Goal: Transaction & Acquisition: Purchase product/service

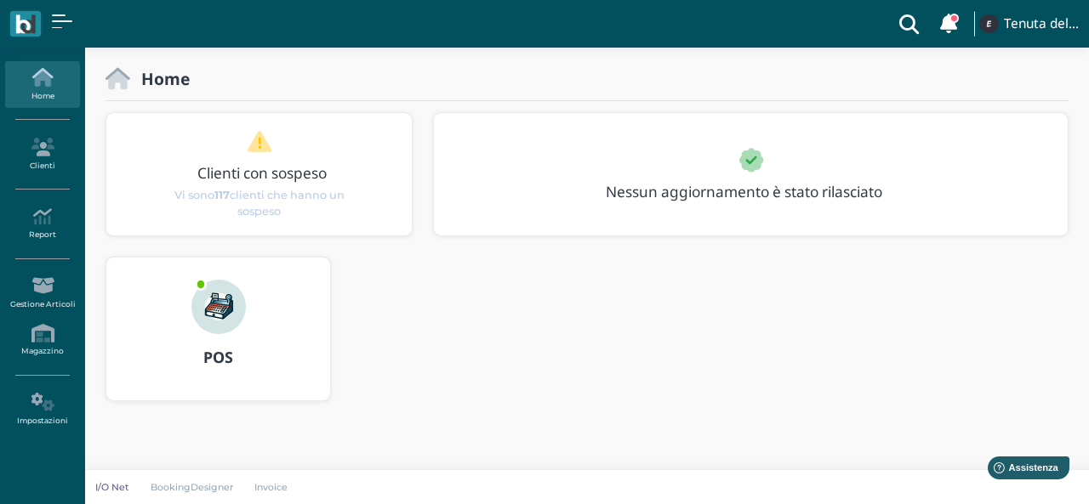
click at [202, 302] on img at bounding box center [218, 307] width 54 height 54
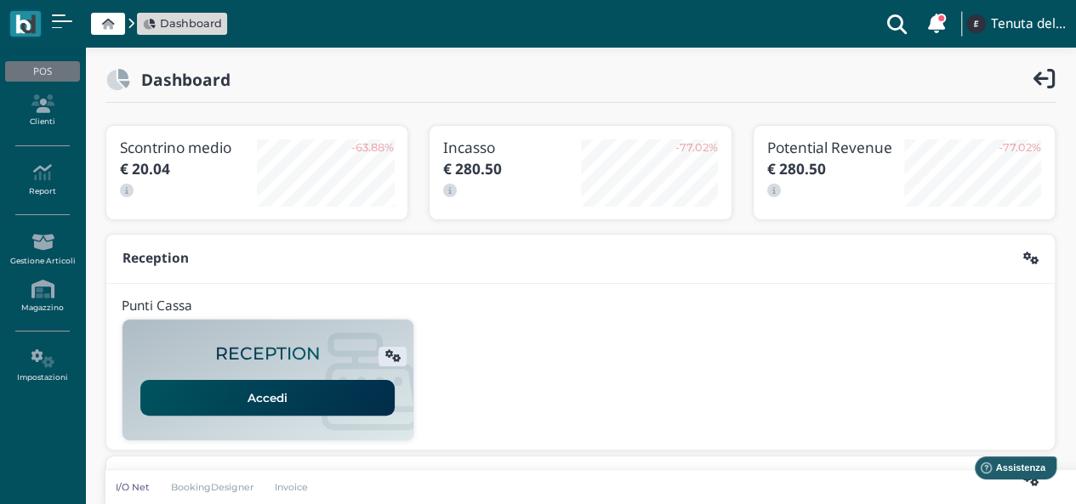
click at [247, 406] on link "Accedi" at bounding box center [267, 398] width 254 height 36
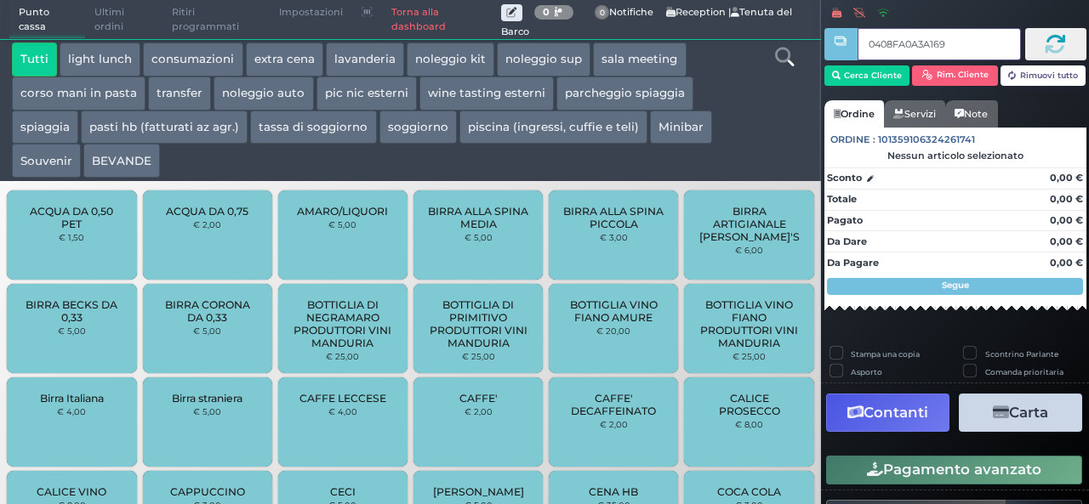
type input "0408FA0A3A1691"
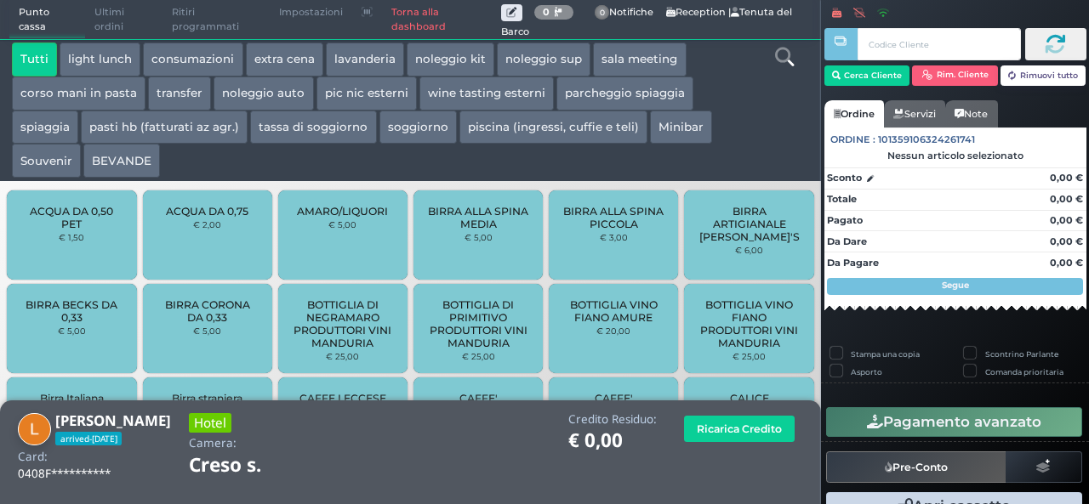
click at [259, 57] on button "extra cena" at bounding box center [284, 60] width 77 height 34
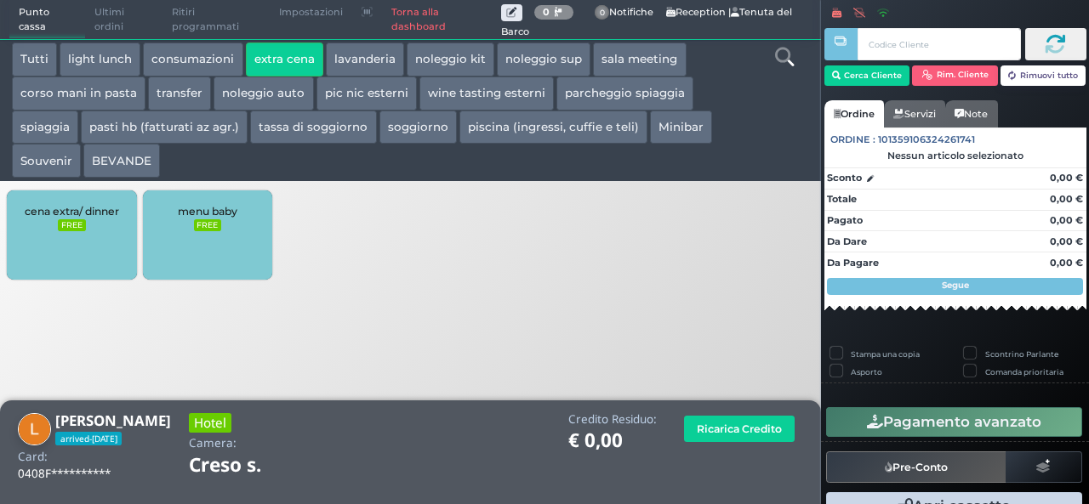
click at [103, 244] on div "cena extra/ dinner FREE" at bounding box center [71, 235] width 129 height 89
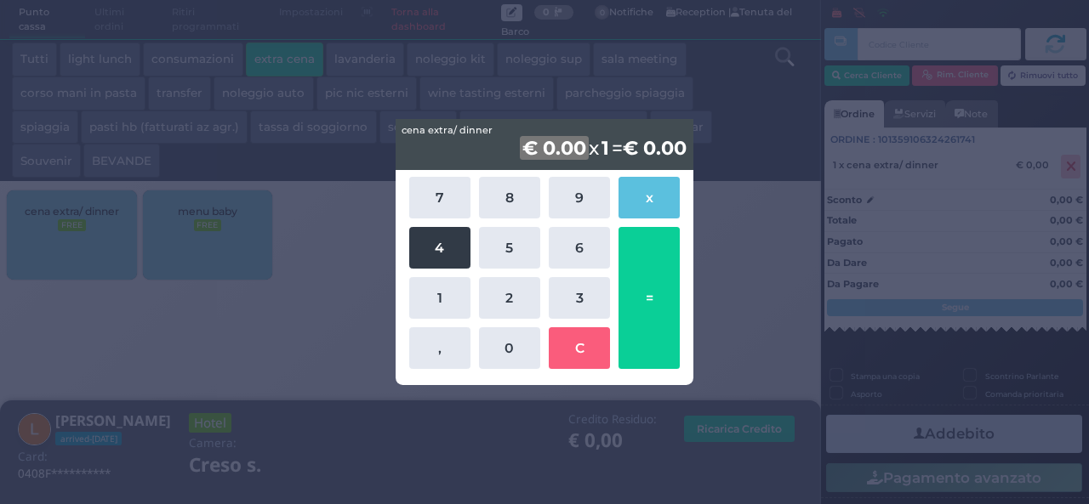
drag, startPoint x: 451, startPoint y: 200, endPoint x: 437, endPoint y: 246, distance: 47.9
click at [437, 246] on div "7 8 9 x 4 5 6 1 2 3 , 0 C =" at bounding box center [545, 273] width 280 height 201
click at [437, 246] on button "4" at bounding box center [439, 248] width 61 height 42
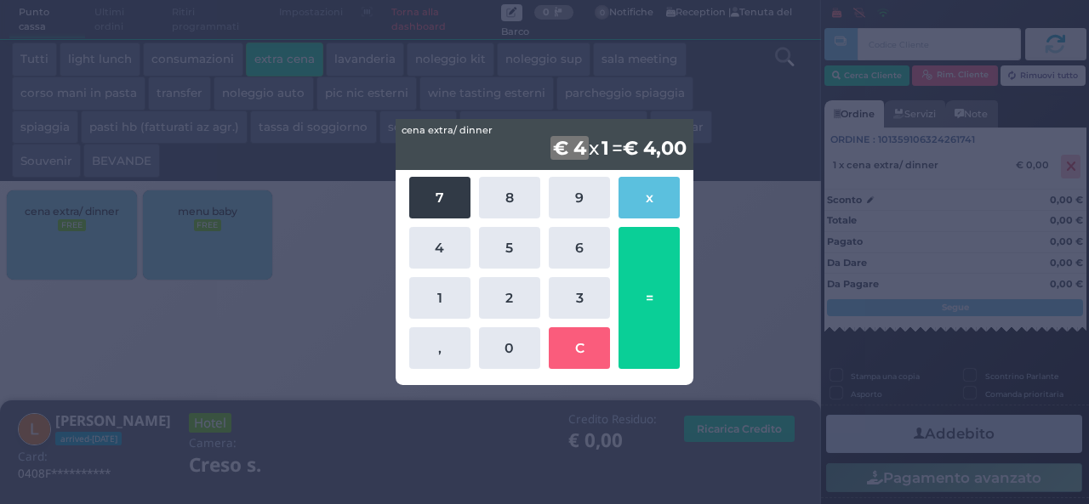
click at [439, 191] on button "7" at bounding box center [439, 198] width 61 height 42
click at [532, 147] on b "€ 47" at bounding box center [553, 148] width 49 height 24
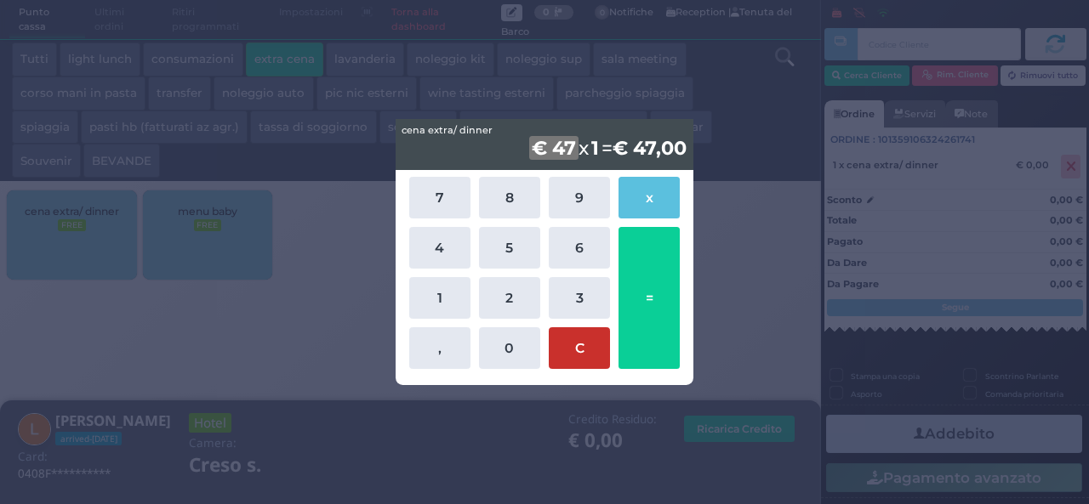
click at [584, 358] on button "C" at bounding box center [579, 348] width 61 height 42
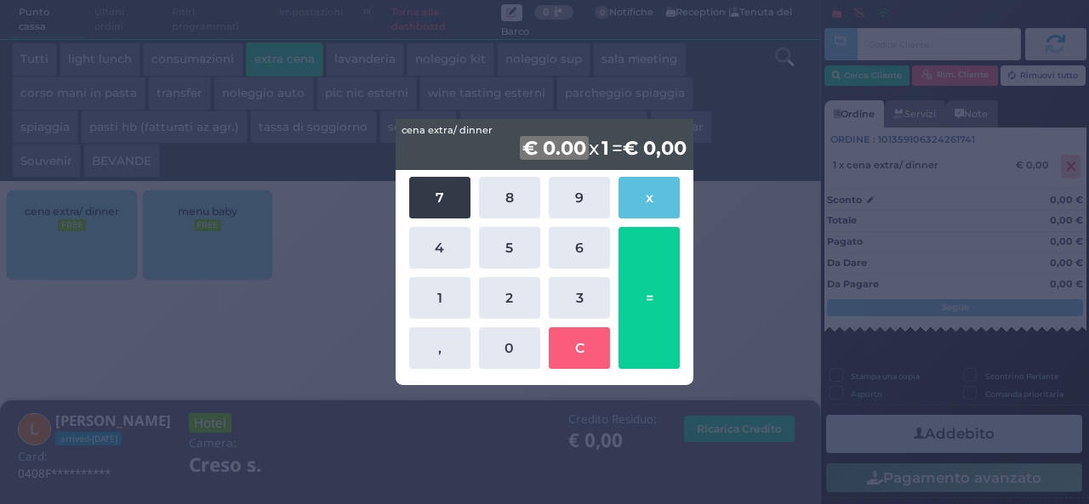
click at [441, 196] on button "7" at bounding box center [439, 198] width 61 height 42
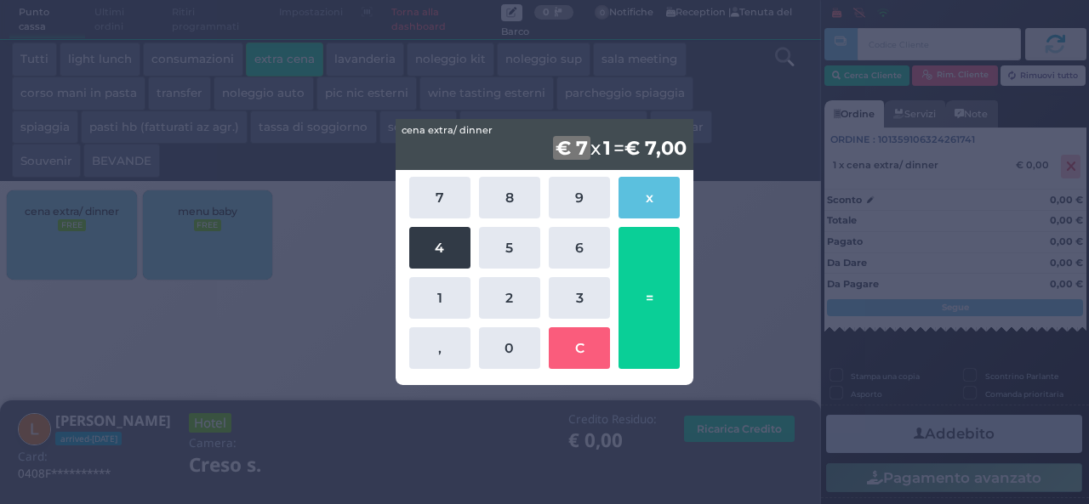
click at [425, 250] on button "4" at bounding box center [439, 248] width 61 height 42
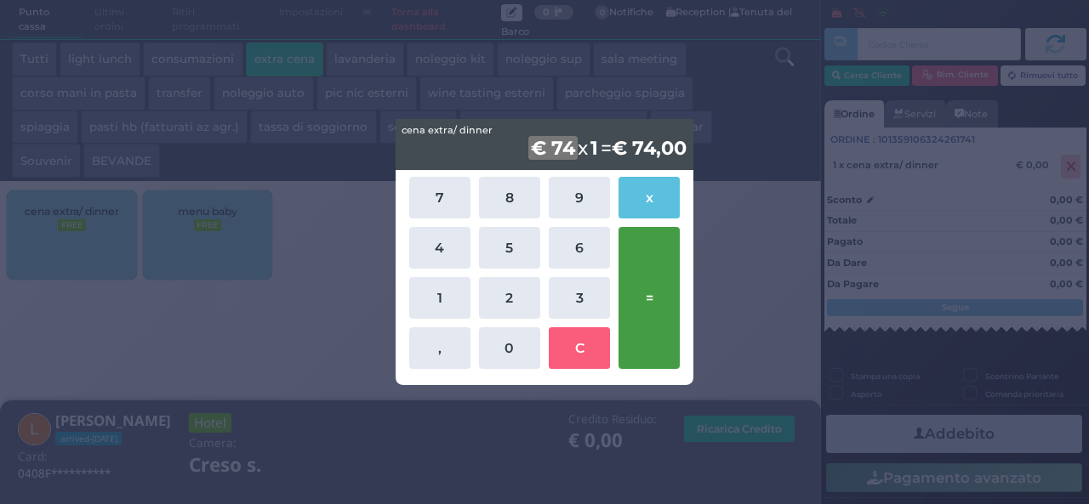
click at [638, 271] on button "=" at bounding box center [648, 298] width 61 height 142
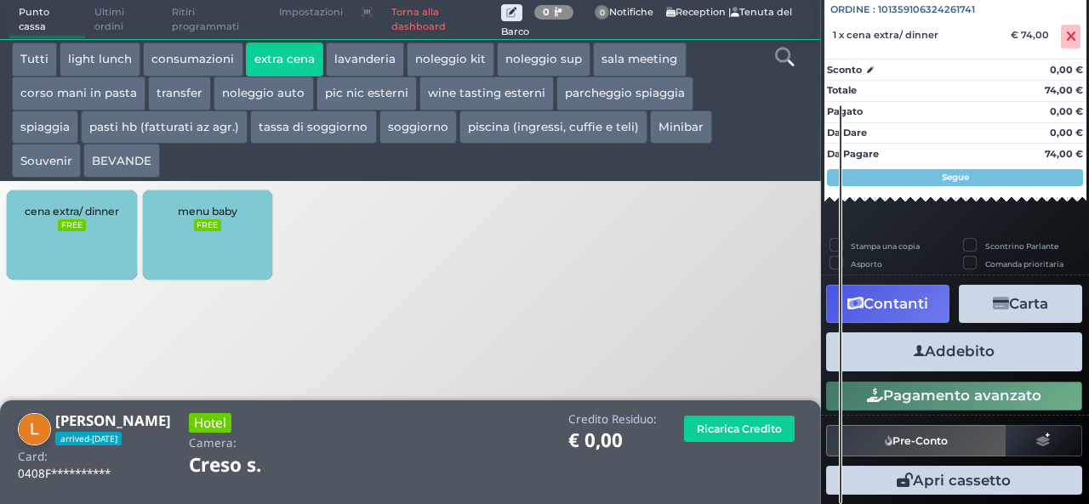
scroll to position [188, 0]
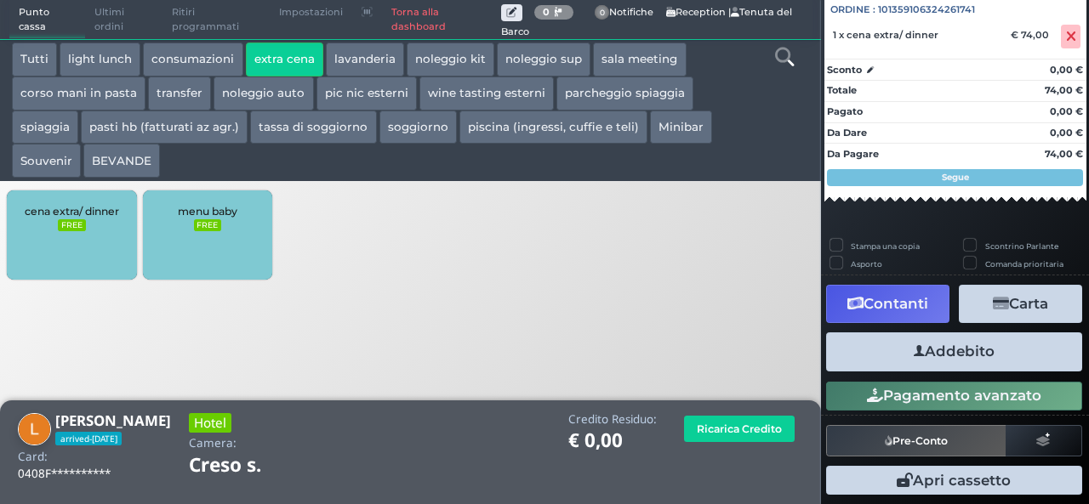
click at [932, 352] on button "Addebito" at bounding box center [954, 352] width 256 height 38
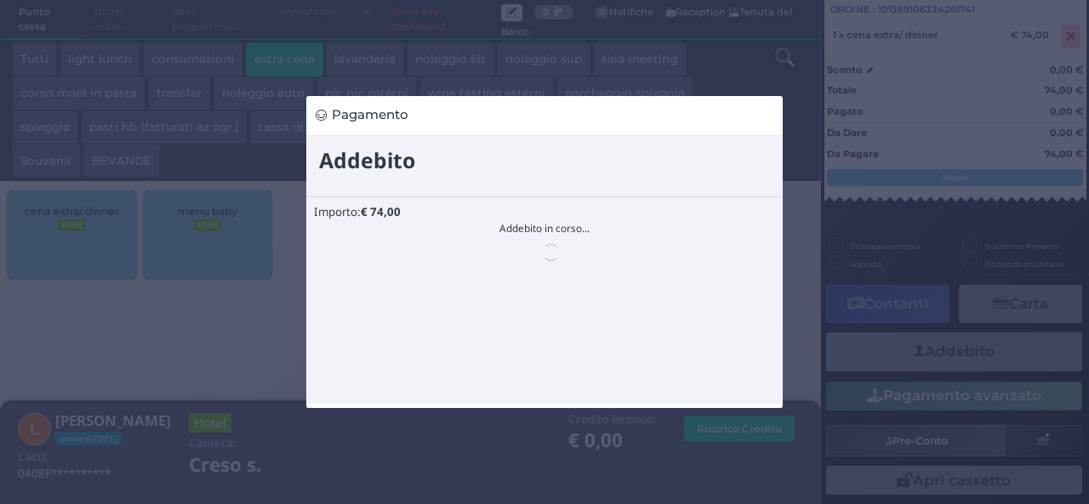
scroll to position [0, 0]
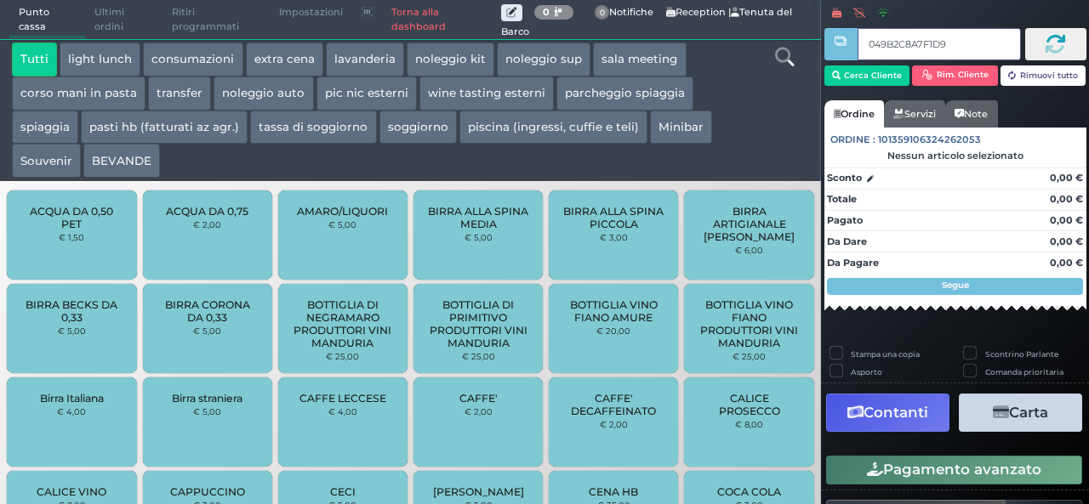
type input "049B2C8A7F1D94"
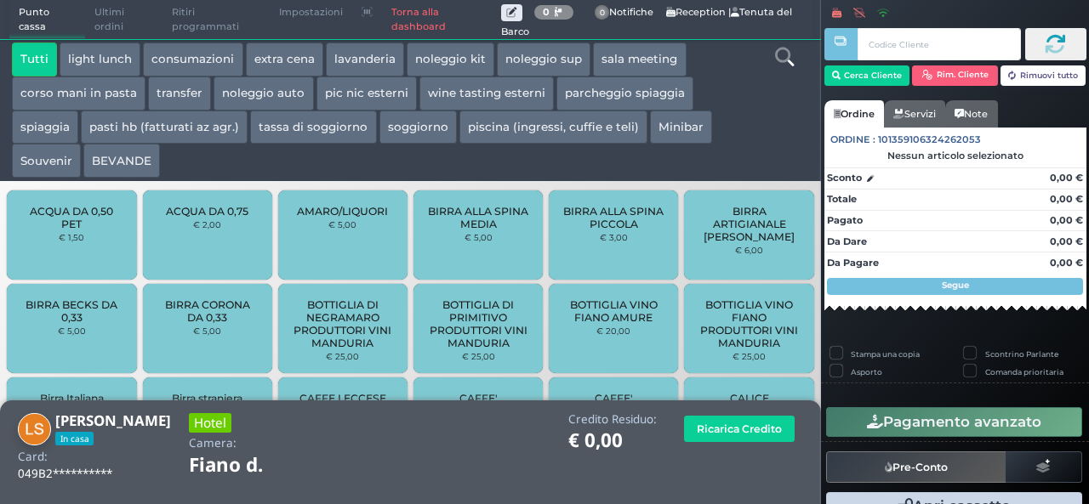
click at [310, 62] on button "extra cena" at bounding box center [284, 60] width 77 height 34
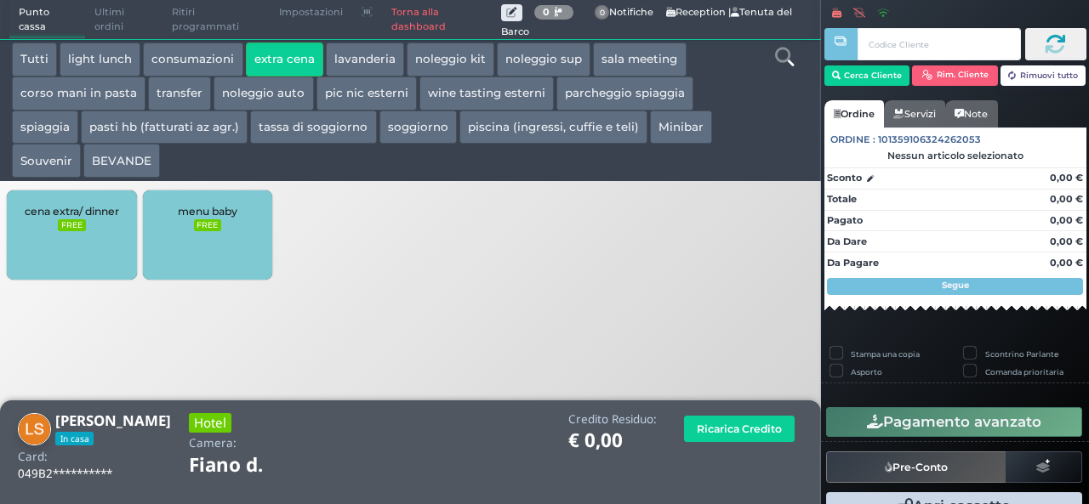
click at [44, 236] on div "cena extra/ dinner FREE" at bounding box center [71, 235] width 129 height 89
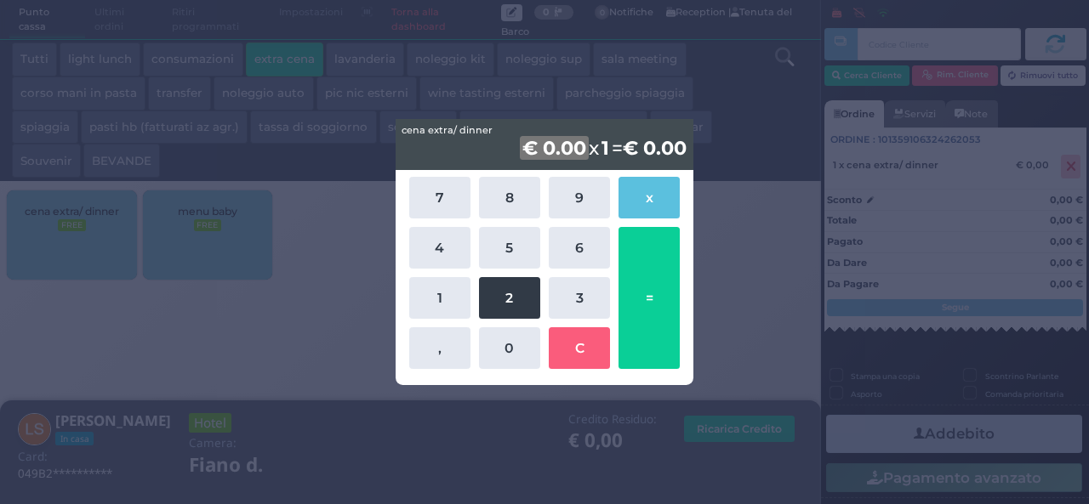
click at [524, 304] on button "2" at bounding box center [509, 298] width 61 height 42
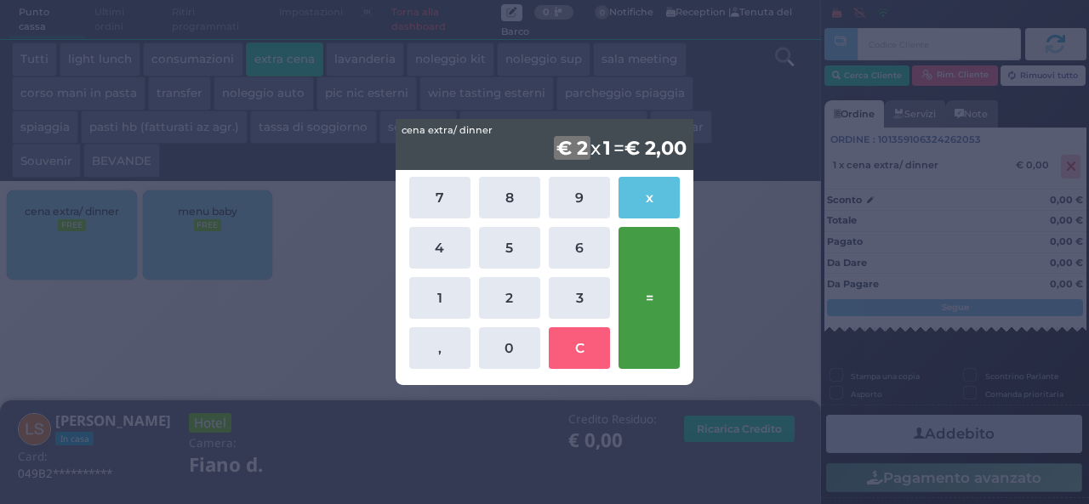
click at [650, 297] on button "=" at bounding box center [648, 298] width 61 height 142
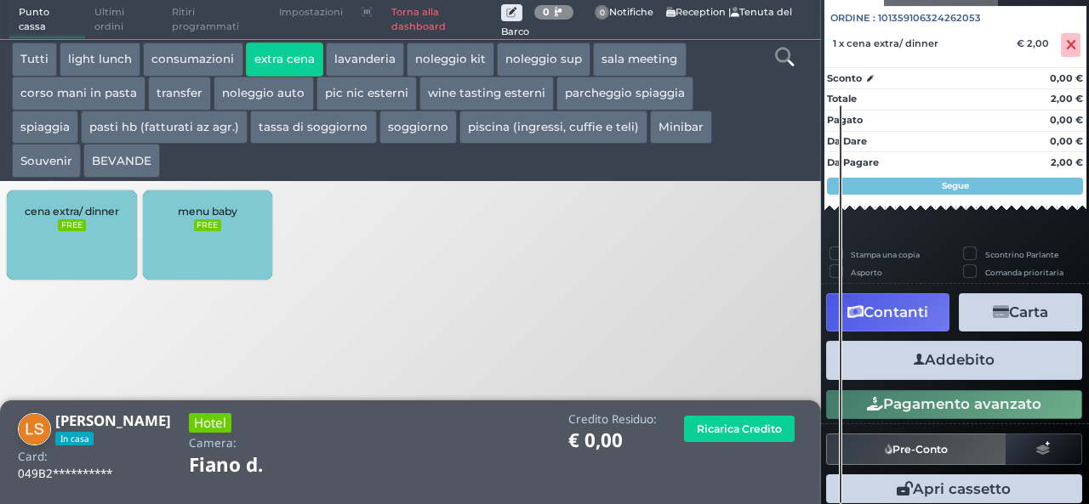
scroll to position [188, 0]
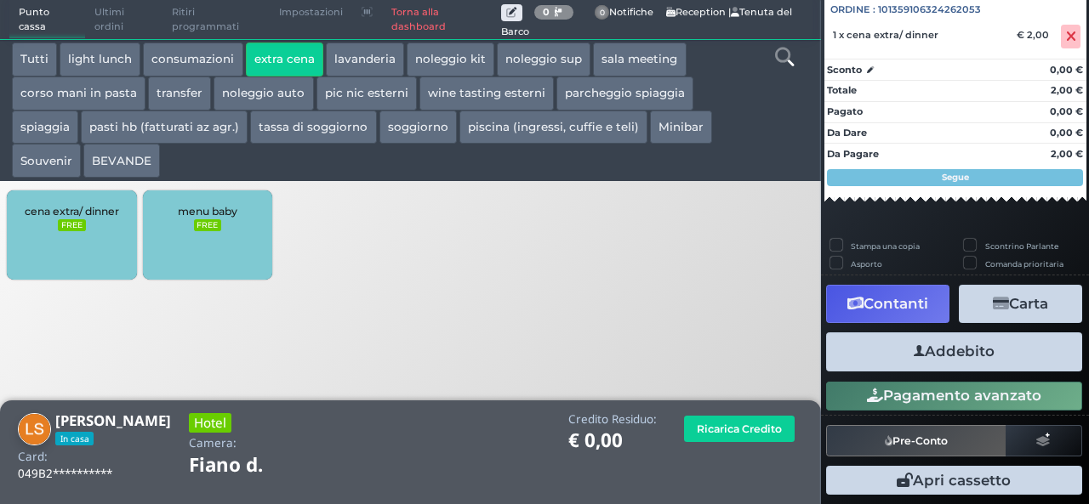
click at [954, 357] on button "Addebito" at bounding box center [954, 352] width 256 height 38
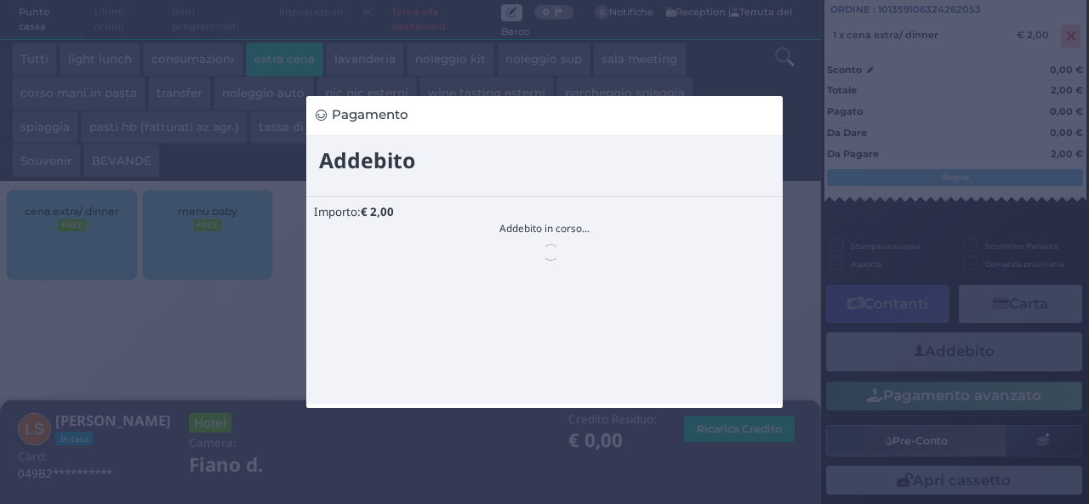
scroll to position [0, 0]
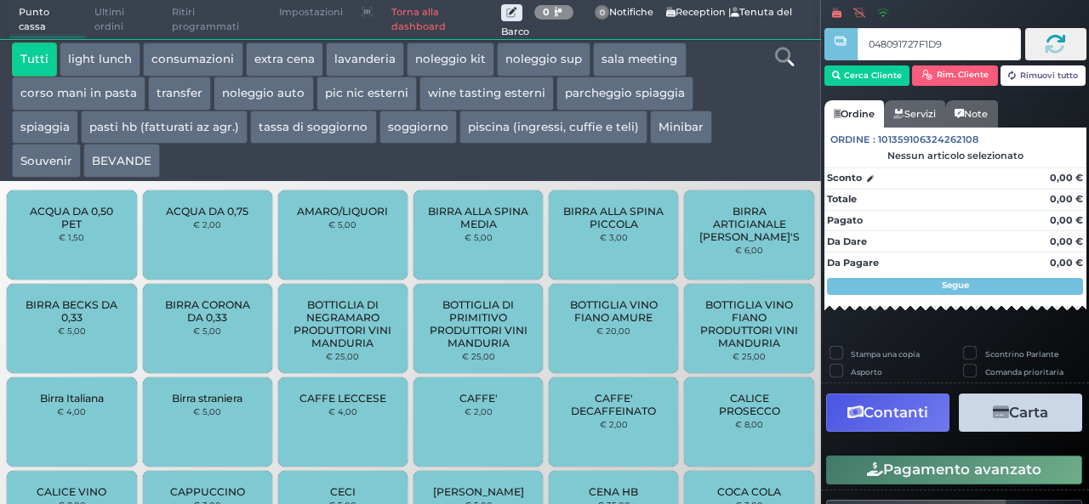
type input "048091727F1D91"
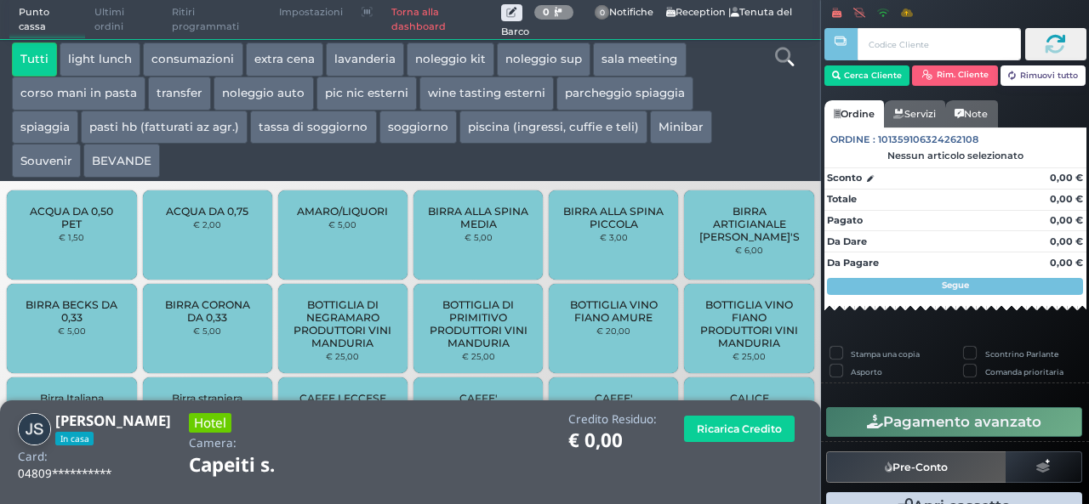
click at [287, 59] on button "extra cena" at bounding box center [284, 60] width 77 height 34
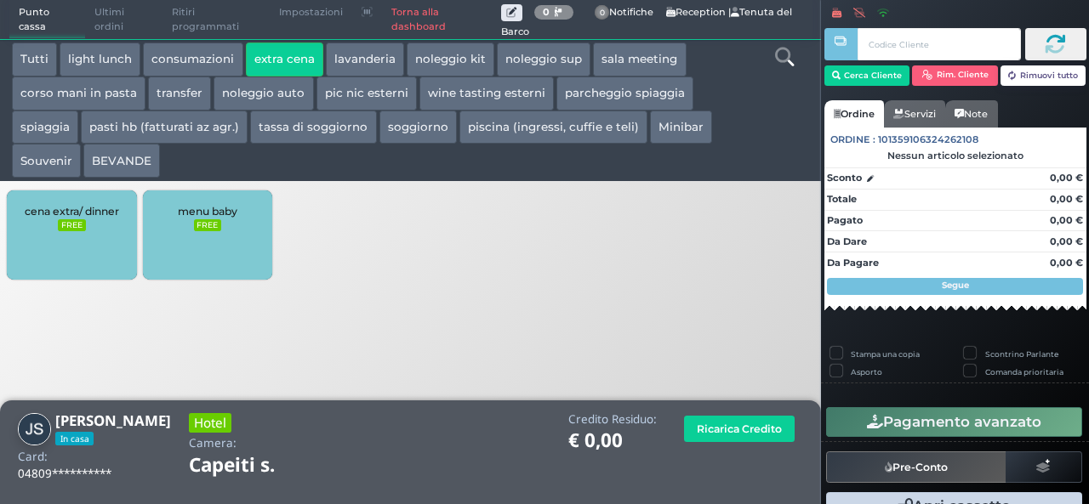
click at [65, 222] on small "FREE" at bounding box center [71, 225] width 27 height 12
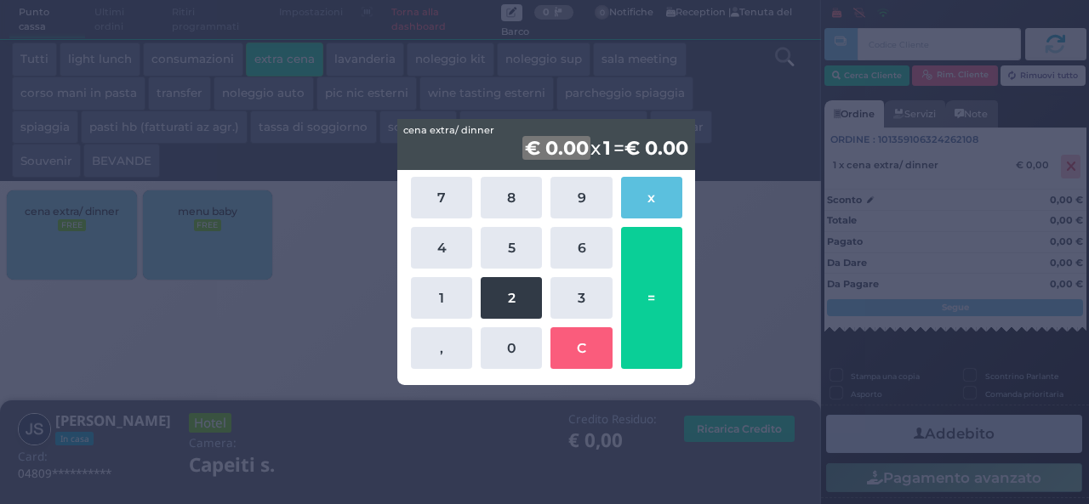
click at [517, 292] on button "2" at bounding box center [511, 298] width 61 height 42
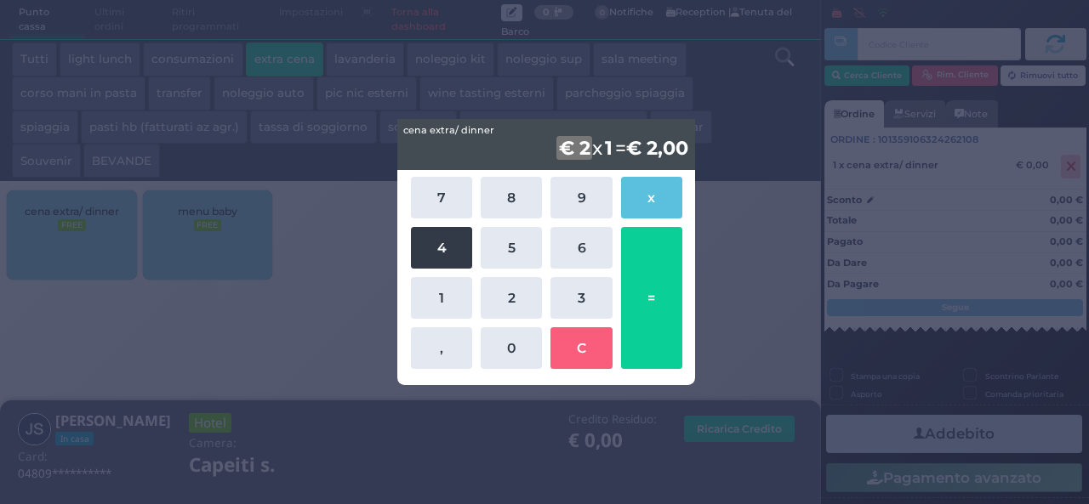
click at [442, 258] on button "4" at bounding box center [441, 248] width 61 height 42
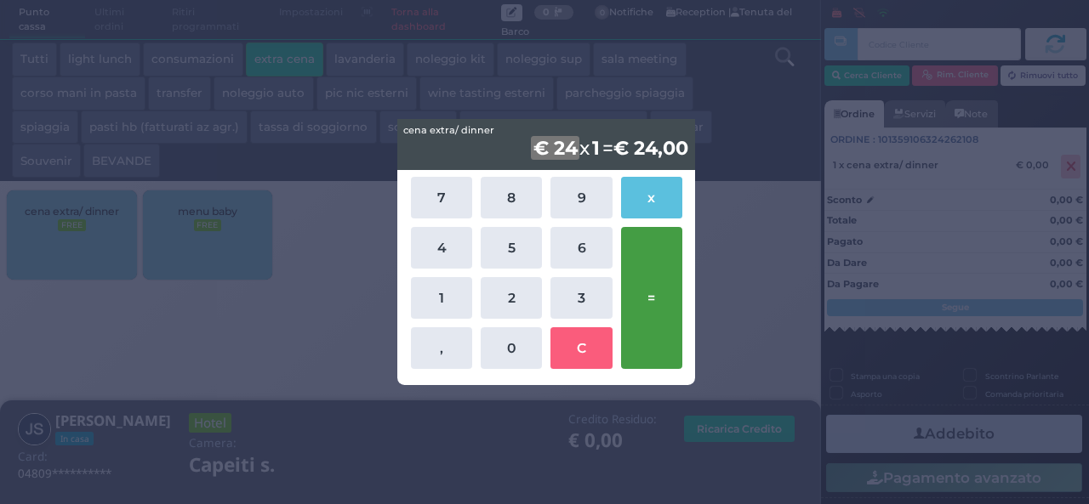
click at [658, 288] on button "=" at bounding box center [651, 298] width 61 height 142
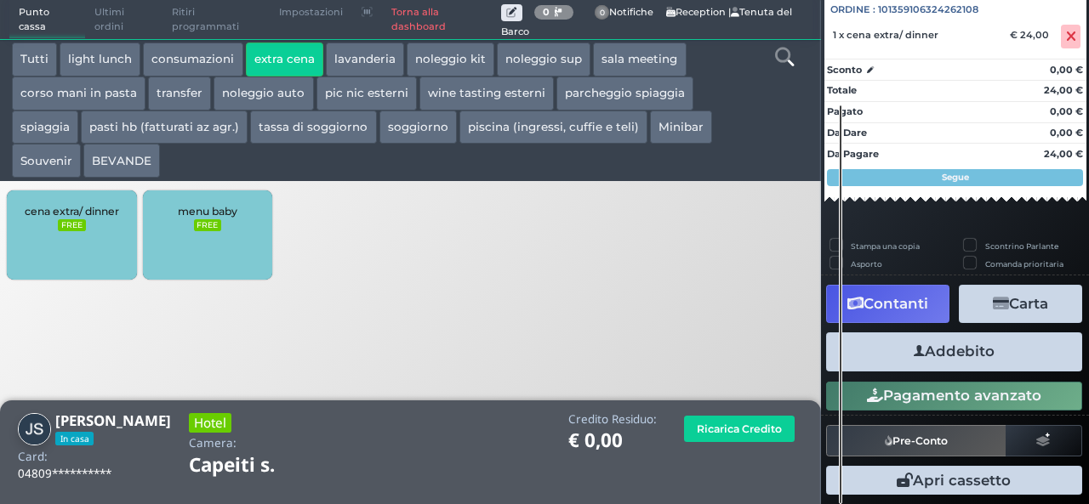
scroll to position [188, 0]
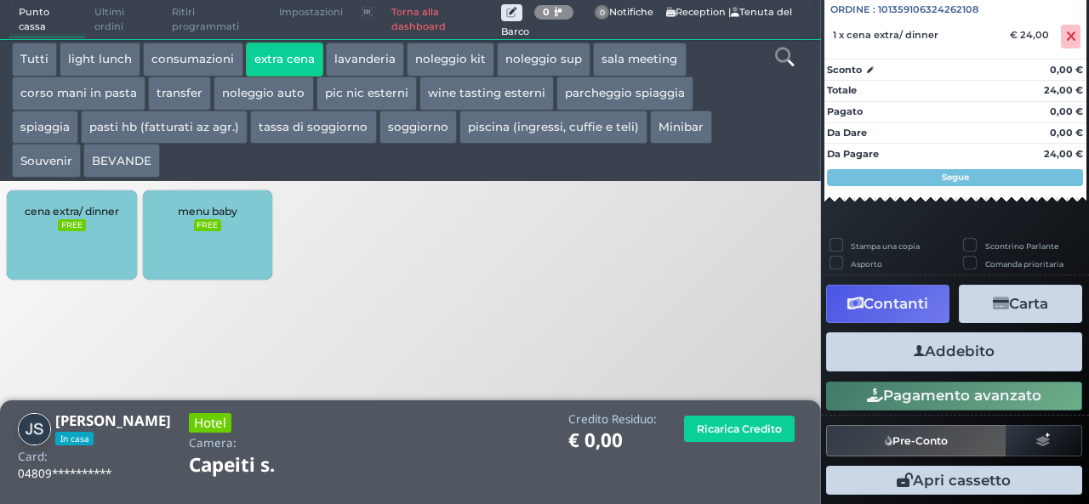
click at [917, 355] on button "Addebito" at bounding box center [954, 352] width 256 height 38
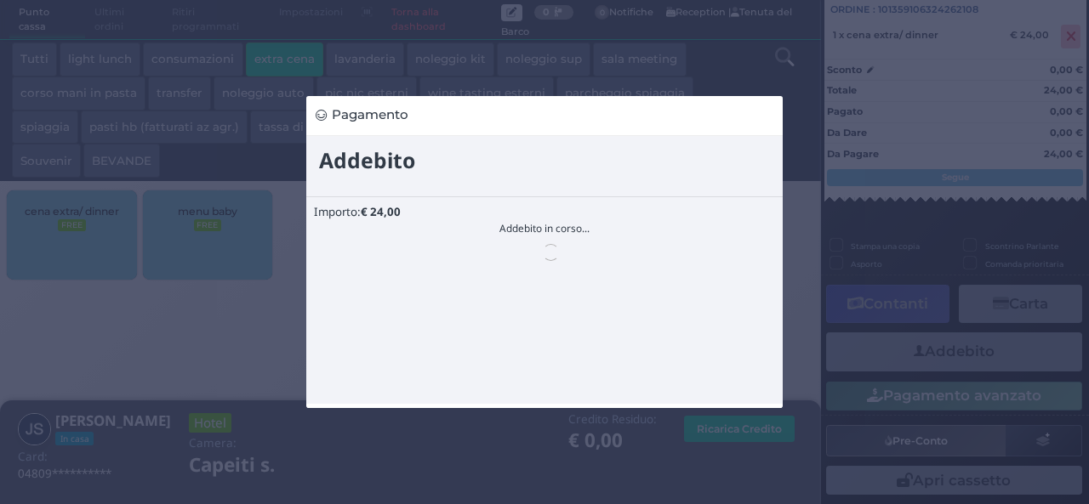
scroll to position [0, 0]
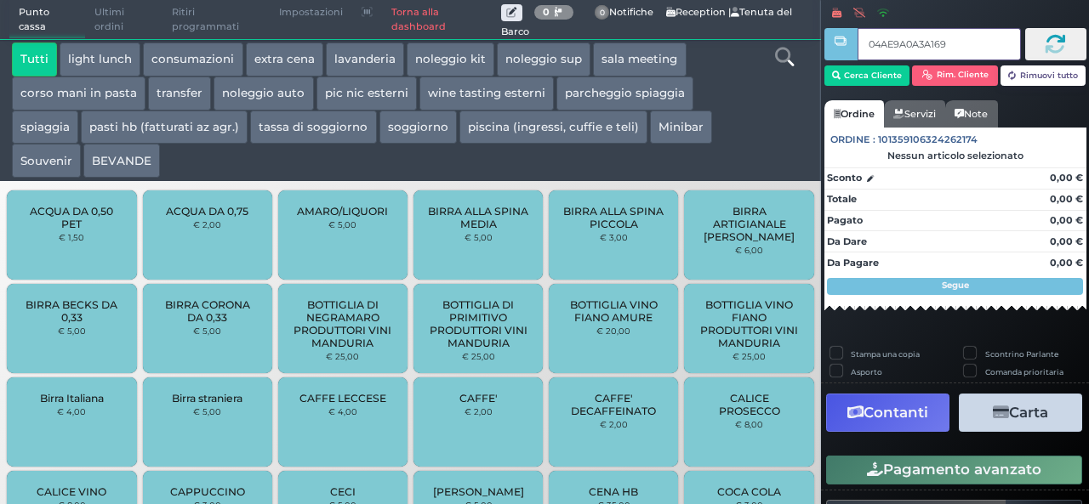
type input "04AE9A0A3A1695"
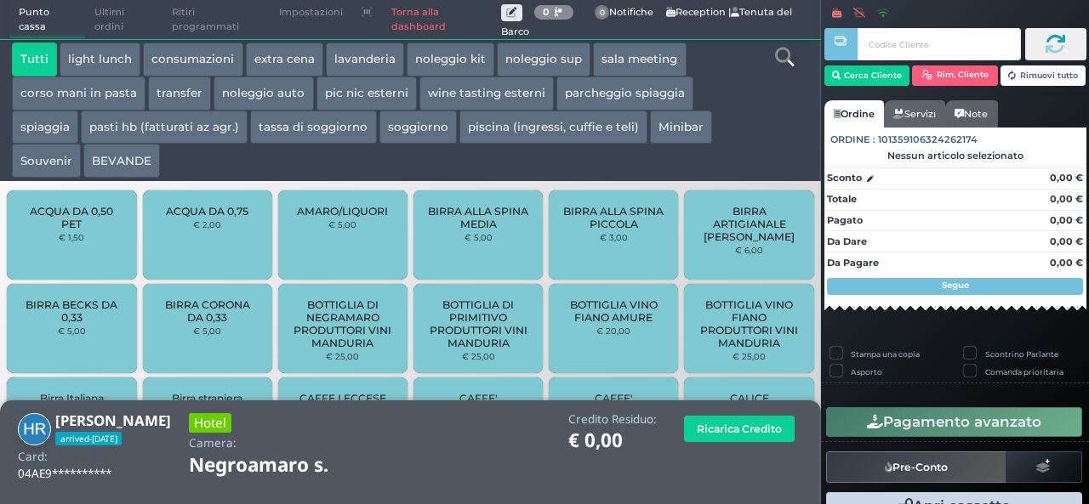
click at [289, 55] on button "extra cena" at bounding box center [284, 60] width 77 height 34
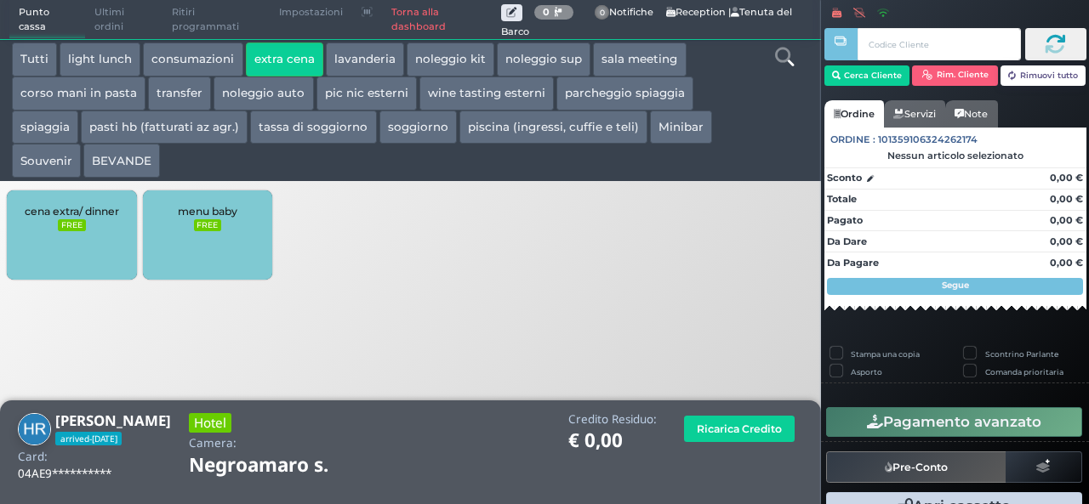
click at [75, 229] on small "FREE" at bounding box center [71, 225] width 27 height 12
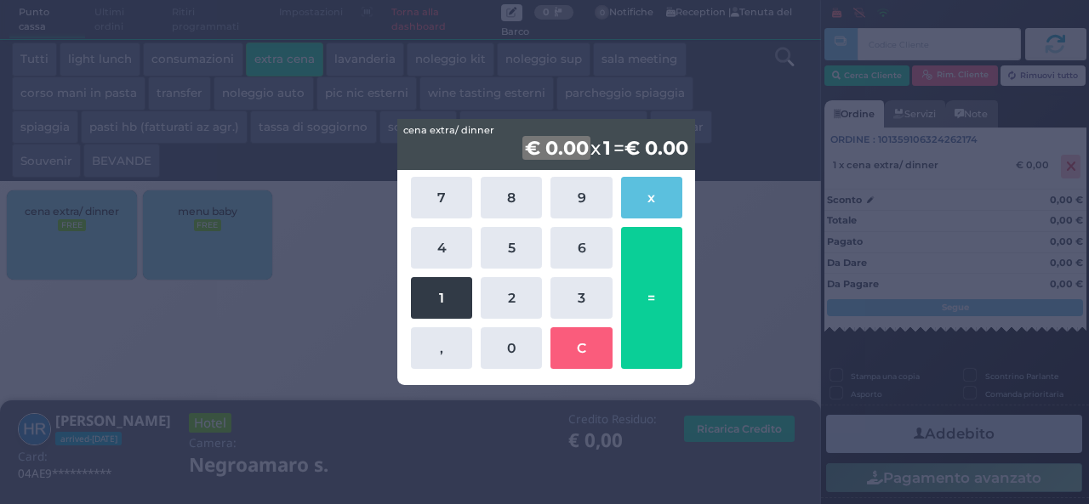
click at [418, 305] on button "1" at bounding box center [441, 298] width 61 height 42
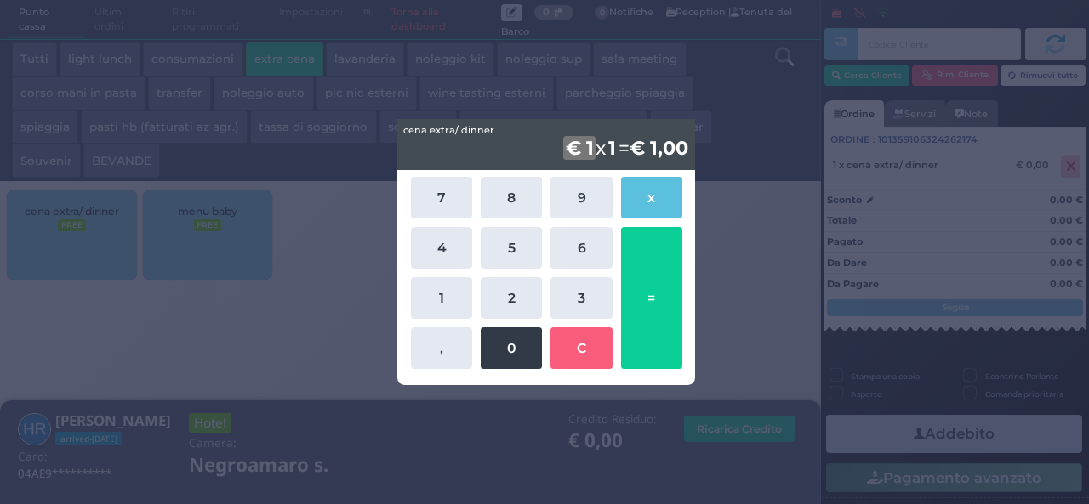
click at [508, 351] on button "0" at bounding box center [511, 348] width 61 height 42
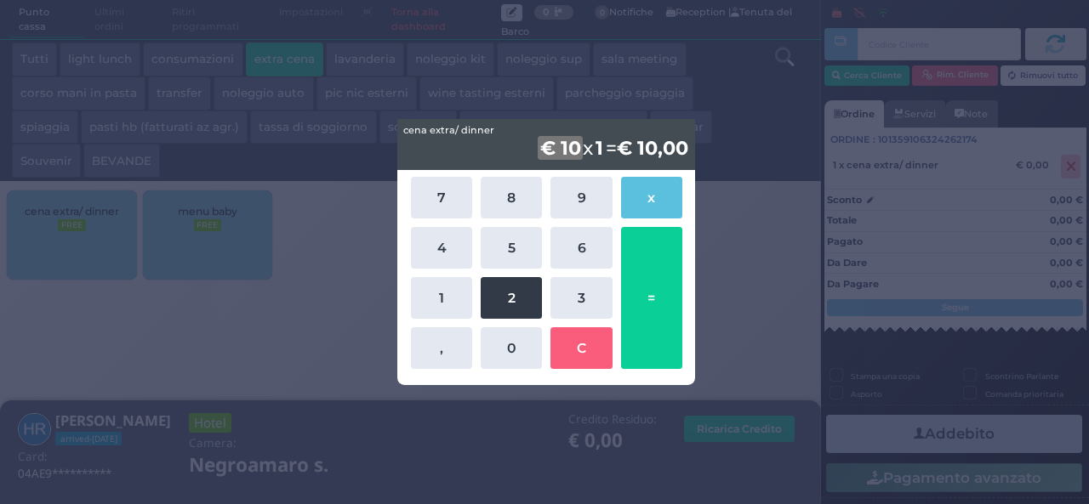
click at [514, 299] on button "2" at bounding box center [511, 298] width 61 height 42
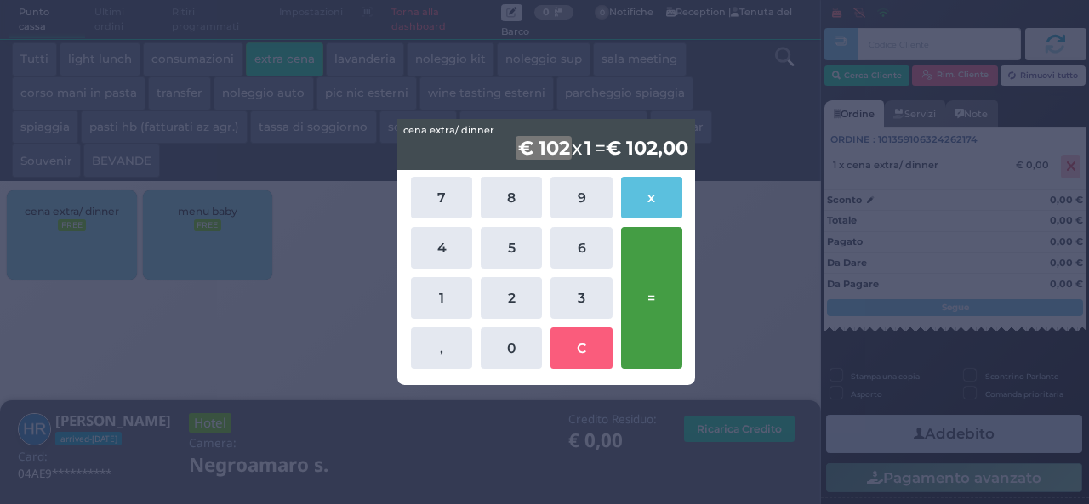
click at [647, 280] on button "=" at bounding box center [651, 298] width 61 height 142
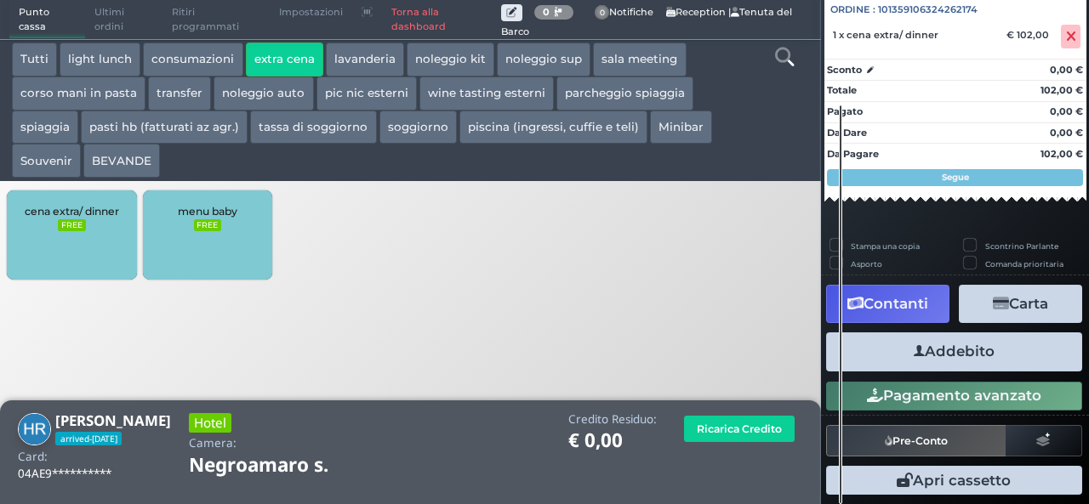
scroll to position [188, 0]
click at [920, 348] on button "Addebito" at bounding box center [954, 352] width 256 height 38
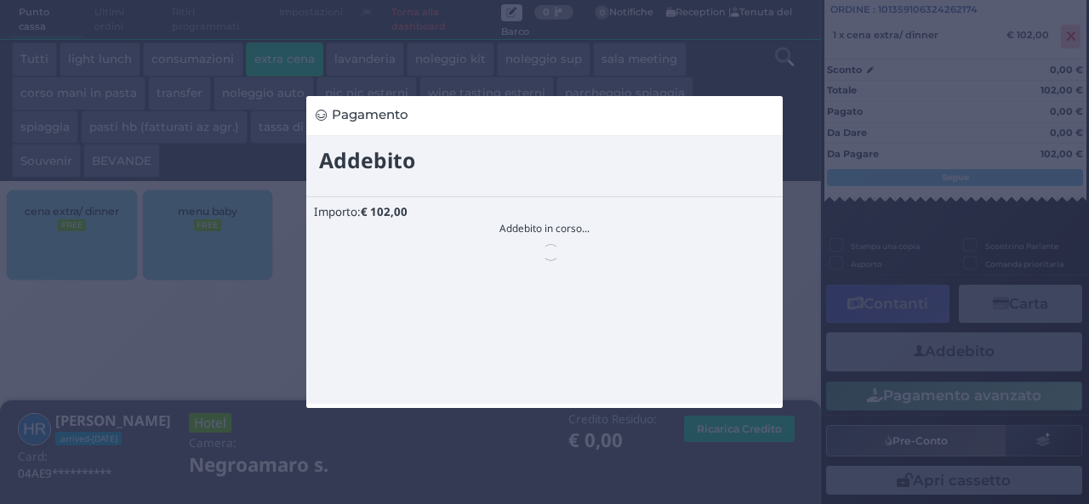
scroll to position [0, 0]
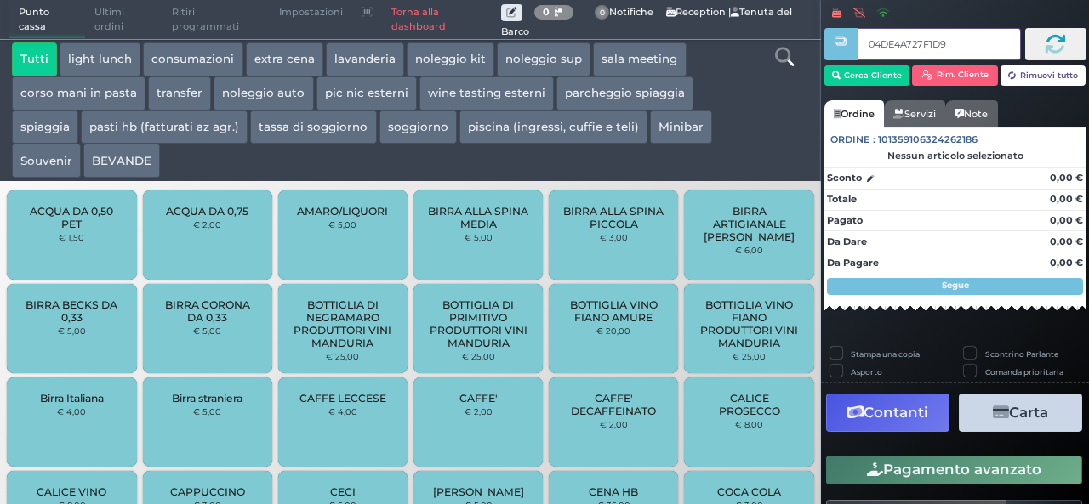
type input "04DE4A727F1D94"
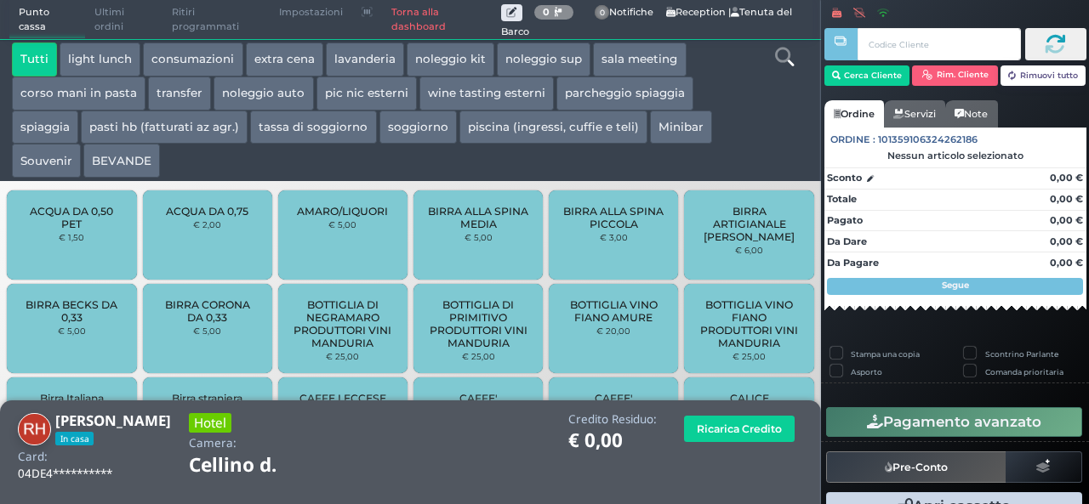
click at [279, 54] on button "extra cena" at bounding box center [284, 60] width 77 height 34
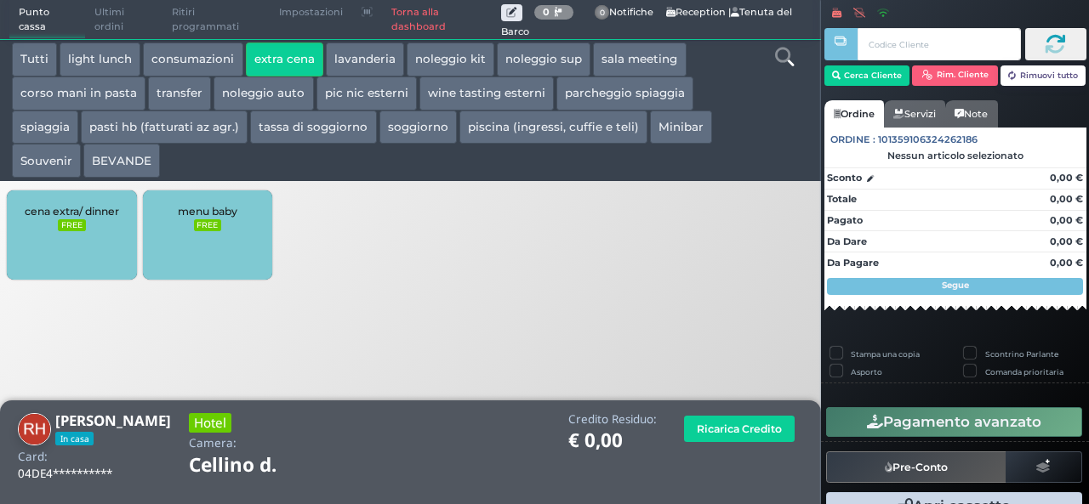
click at [104, 237] on div "cena extra/ dinner FREE" at bounding box center [71, 235] width 129 height 89
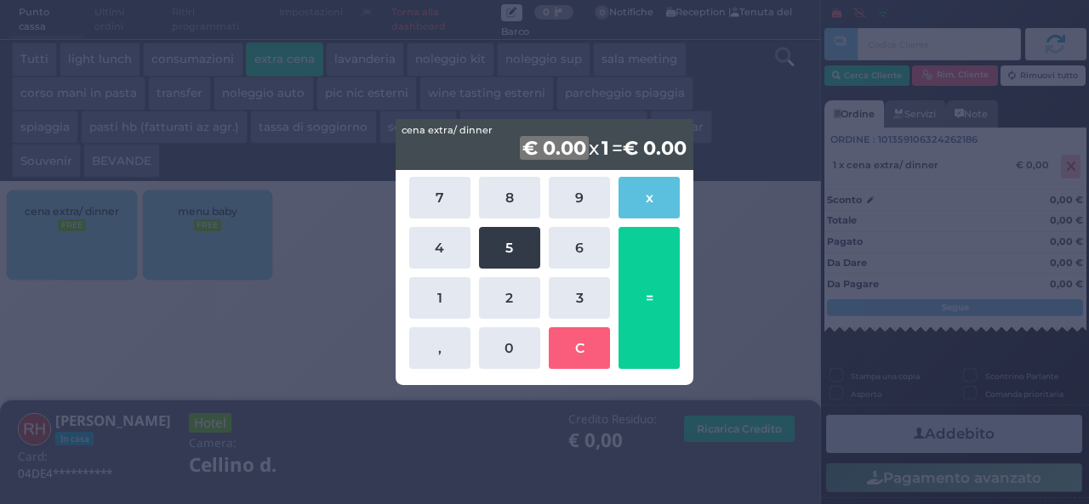
drag, startPoint x: 499, startPoint y: 210, endPoint x: 498, endPoint y: 242, distance: 32.3
click at [498, 242] on div "7 8 9 x 4 5 6 1 2 3 , 0 C =" at bounding box center [545, 273] width 280 height 201
click at [498, 242] on button "5" at bounding box center [509, 248] width 61 height 42
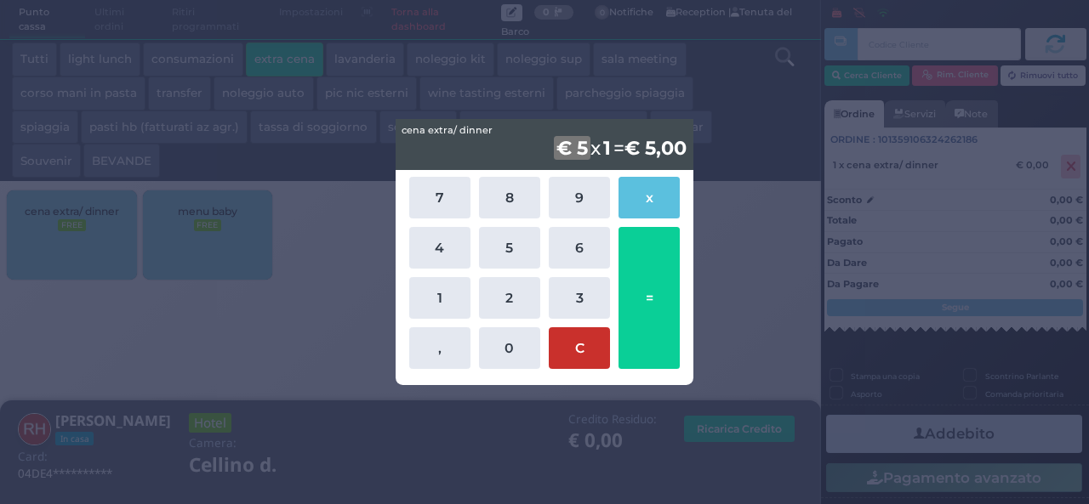
click at [592, 351] on button "C" at bounding box center [579, 348] width 61 height 42
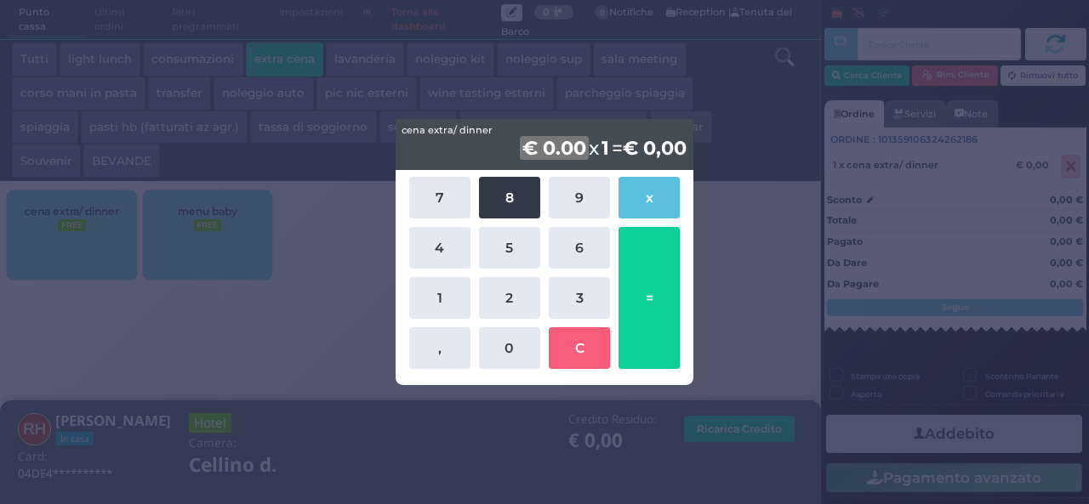
click at [506, 179] on button "8" at bounding box center [509, 198] width 61 height 42
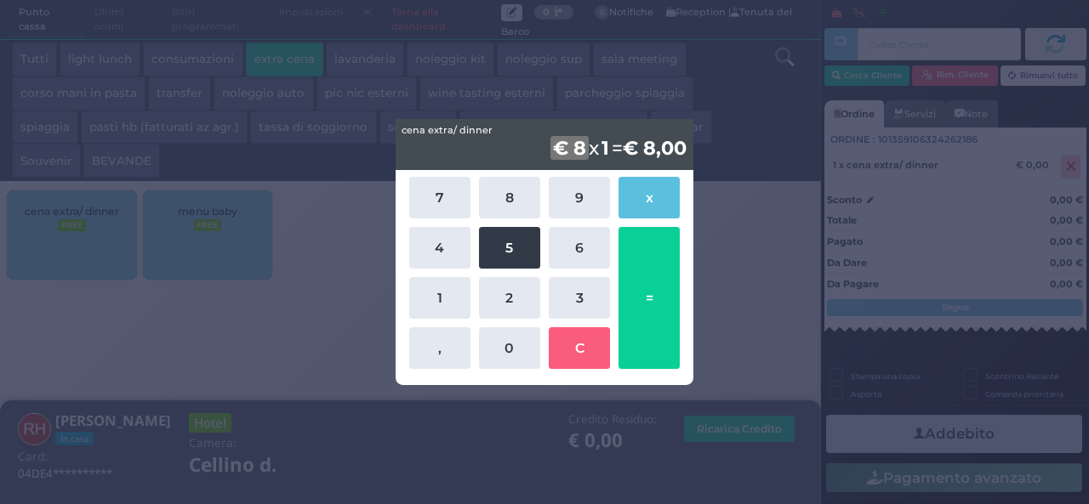
click at [513, 245] on button "5" at bounding box center [509, 248] width 61 height 42
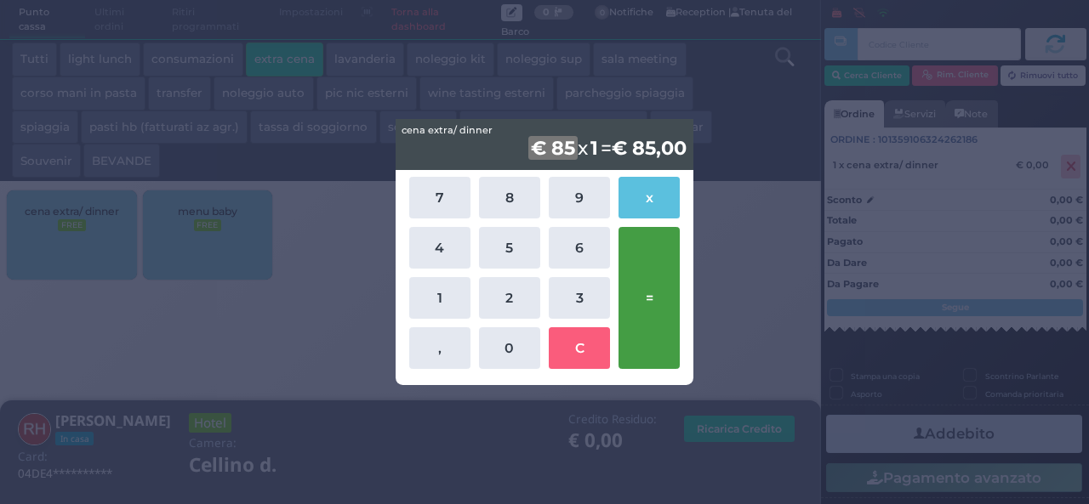
click at [654, 299] on button "=" at bounding box center [648, 298] width 61 height 142
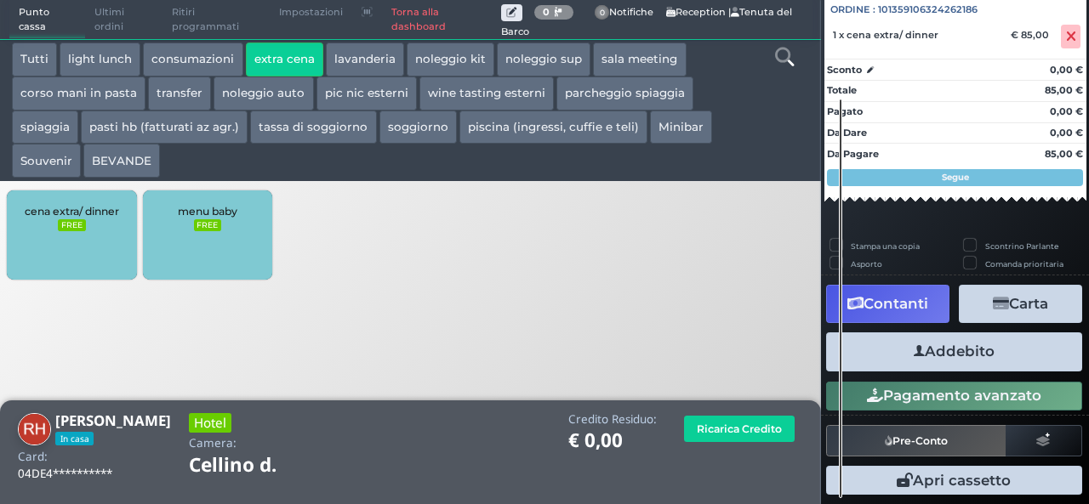
scroll to position [188, 0]
click at [958, 360] on button "Addebito" at bounding box center [954, 352] width 256 height 38
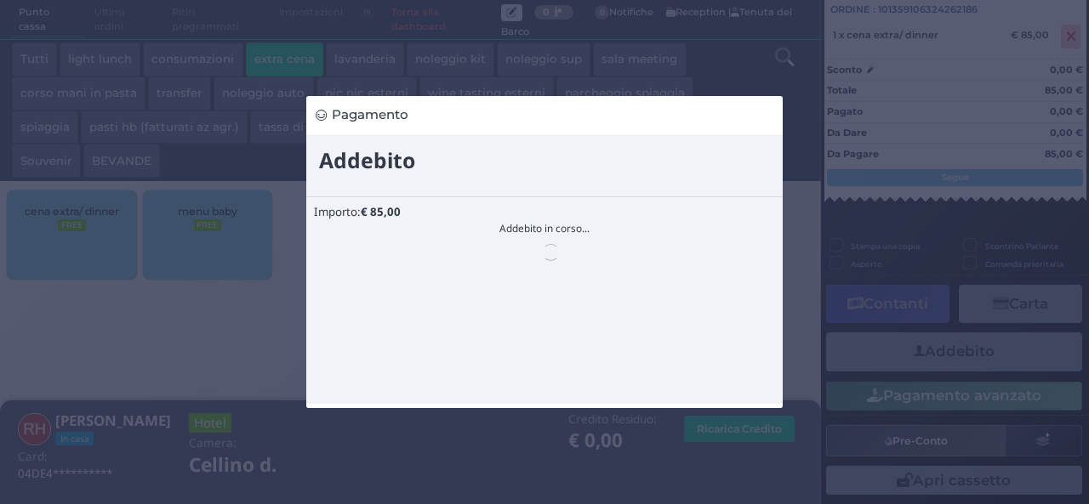
scroll to position [0, 0]
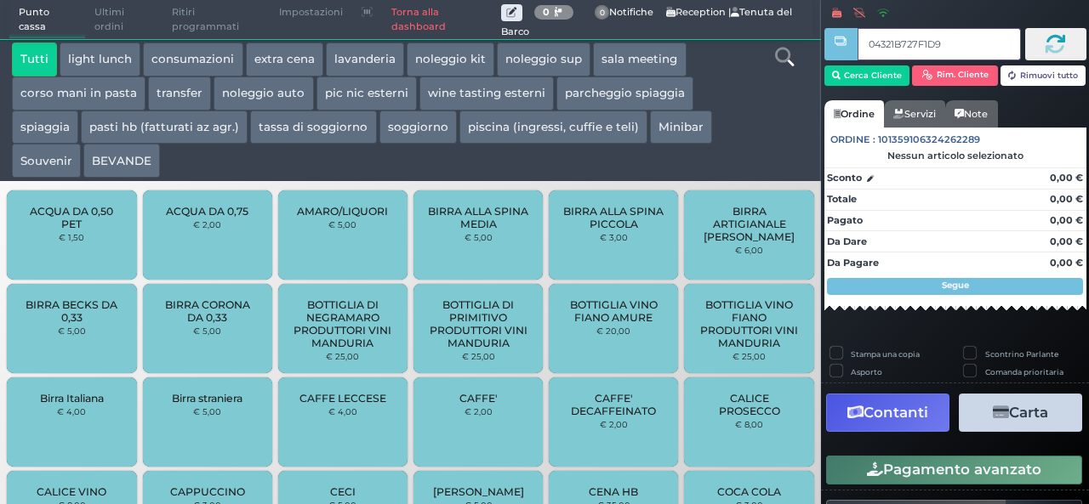
type input "04321B727F1D95"
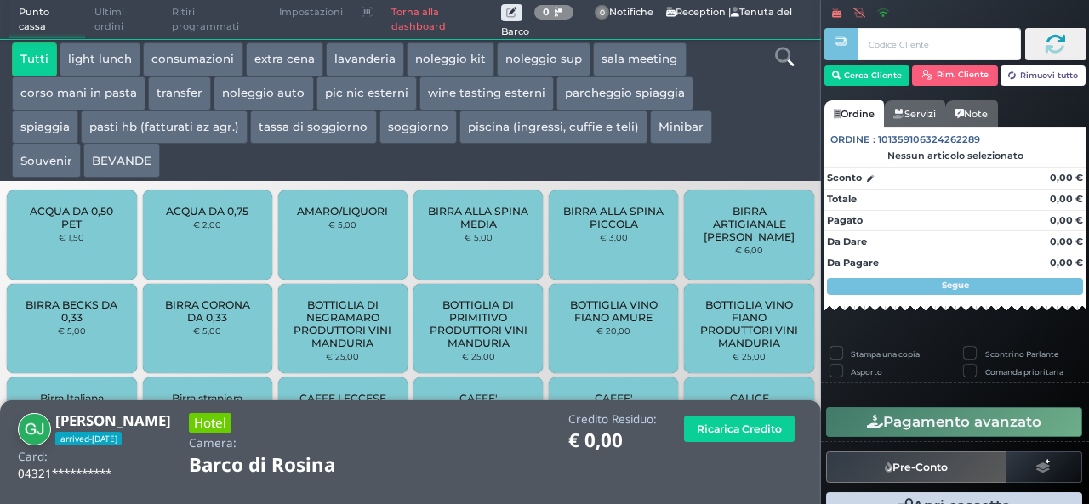
click at [294, 64] on button "extra cena" at bounding box center [284, 60] width 77 height 34
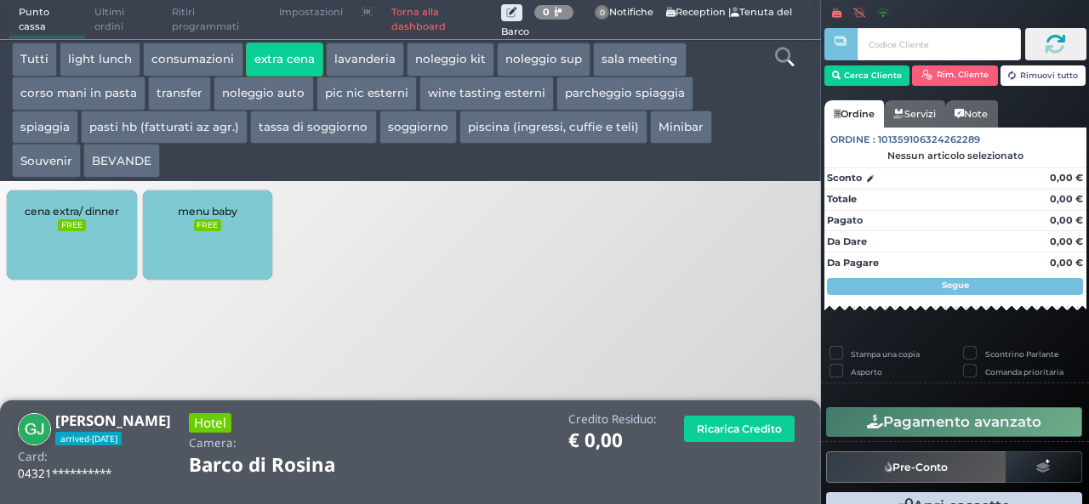
click at [58, 265] on div "cena extra/ dinner FREE" at bounding box center [71, 235] width 129 height 89
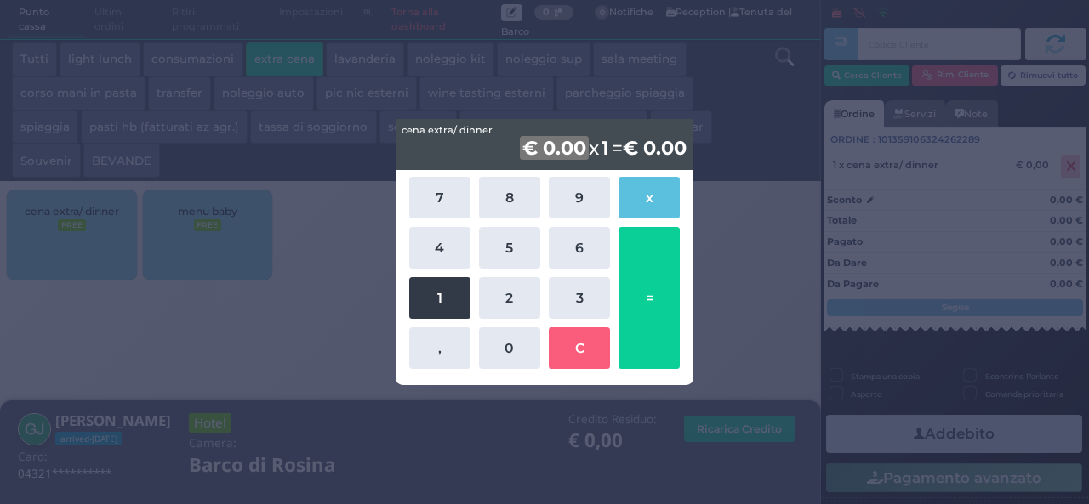
click at [429, 305] on button "1" at bounding box center [439, 298] width 61 height 42
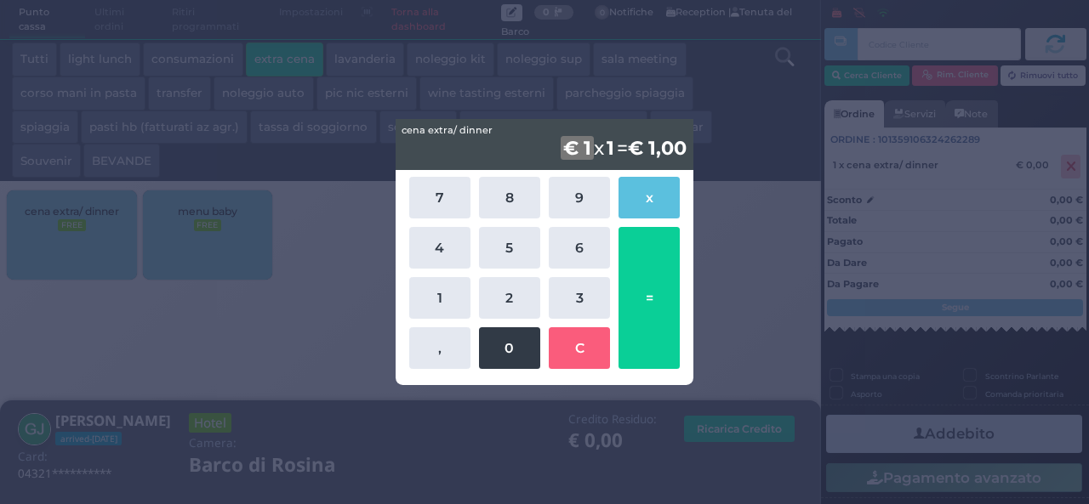
click at [519, 357] on button "0" at bounding box center [509, 348] width 61 height 42
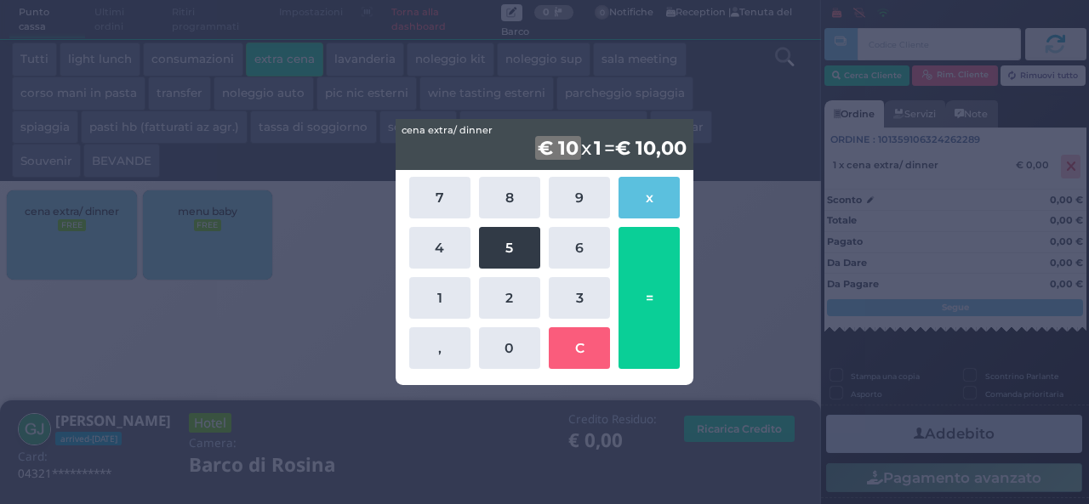
click at [512, 251] on button "5" at bounding box center [509, 248] width 61 height 42
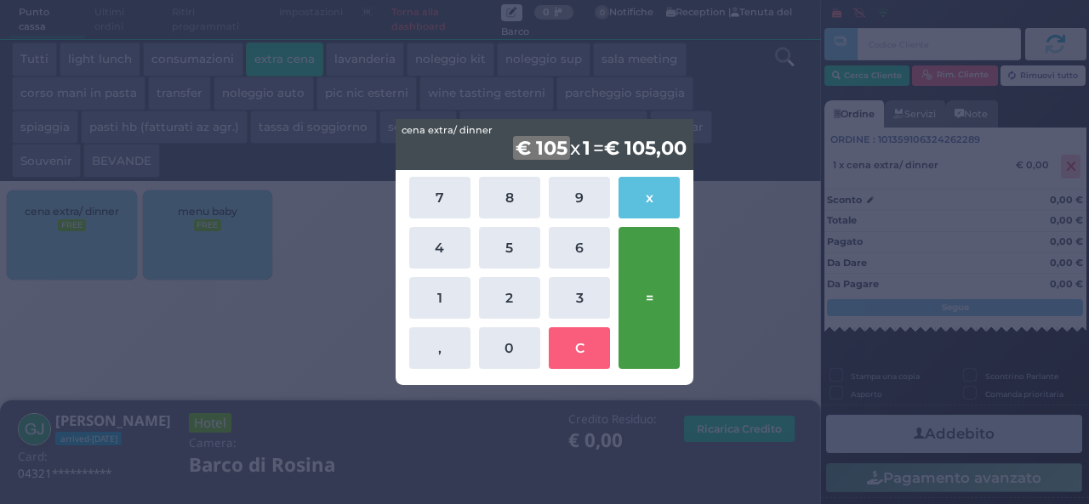
click at [651, 306] on button "=" at bounding box center [648, 298] width 61 height 142
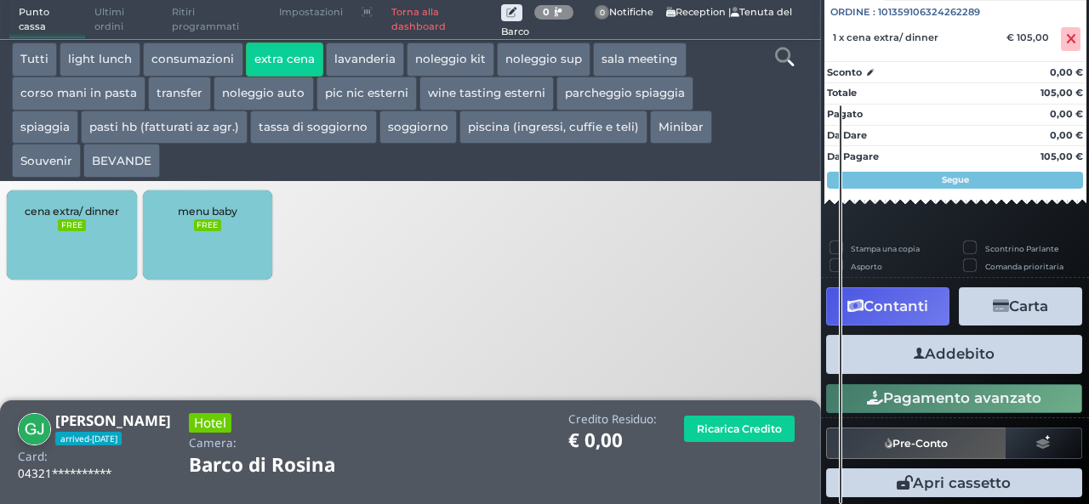
scroll to position [188, 0]
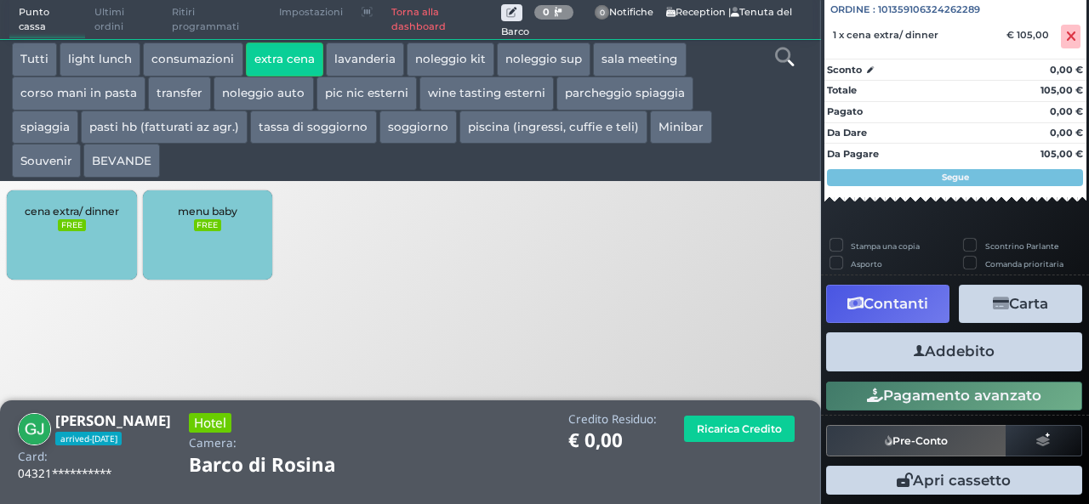
click at [933, 346] on button "Addebito" at bounding box center [954, 352] width 256 height 38
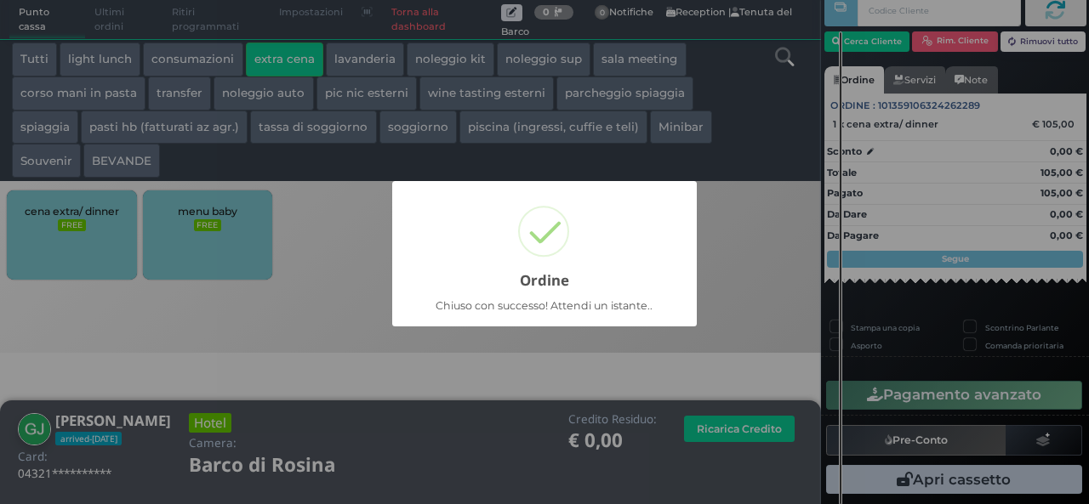
scroll to position [48, 0]
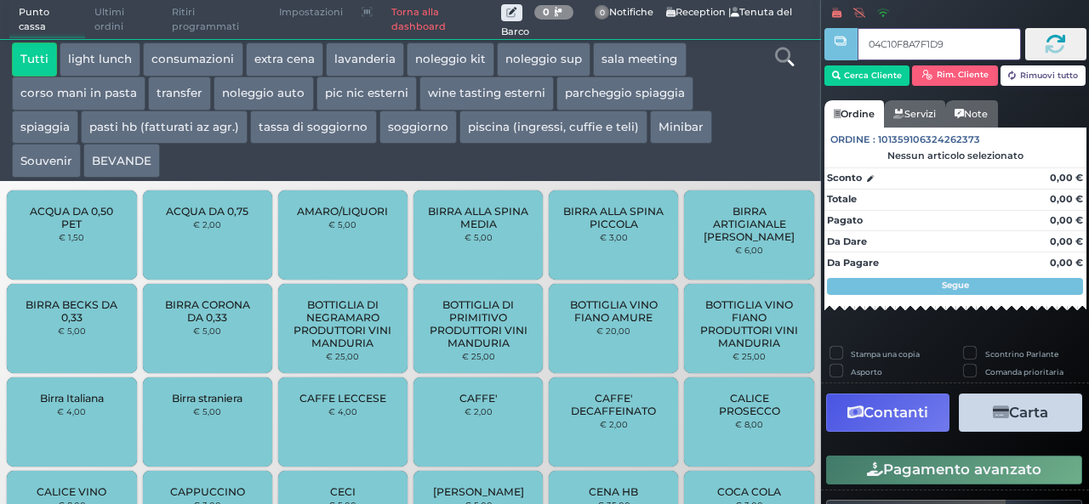
type input "04C10F8A7F1D90"
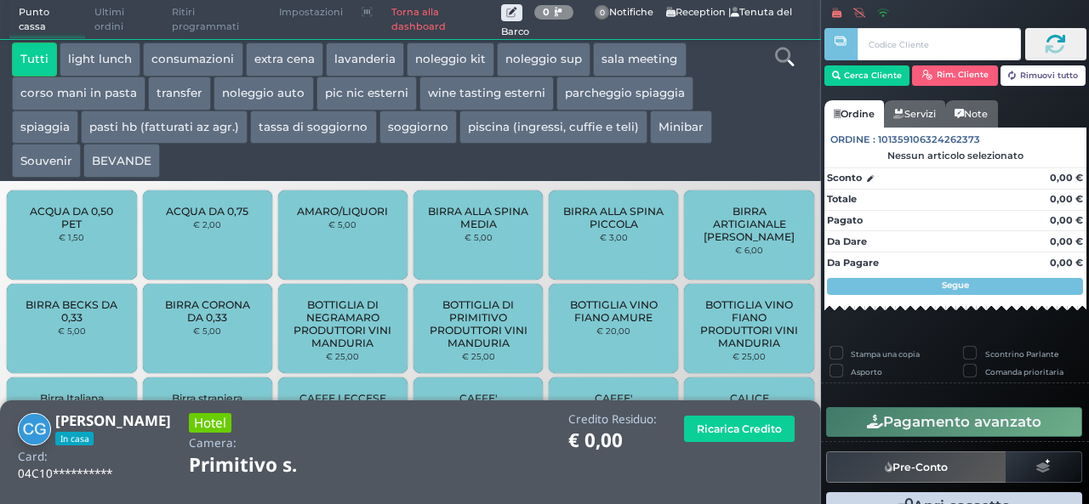
click at [299, 53] on button "extra cena" at bounding box center [284, 60] width 77 height 34
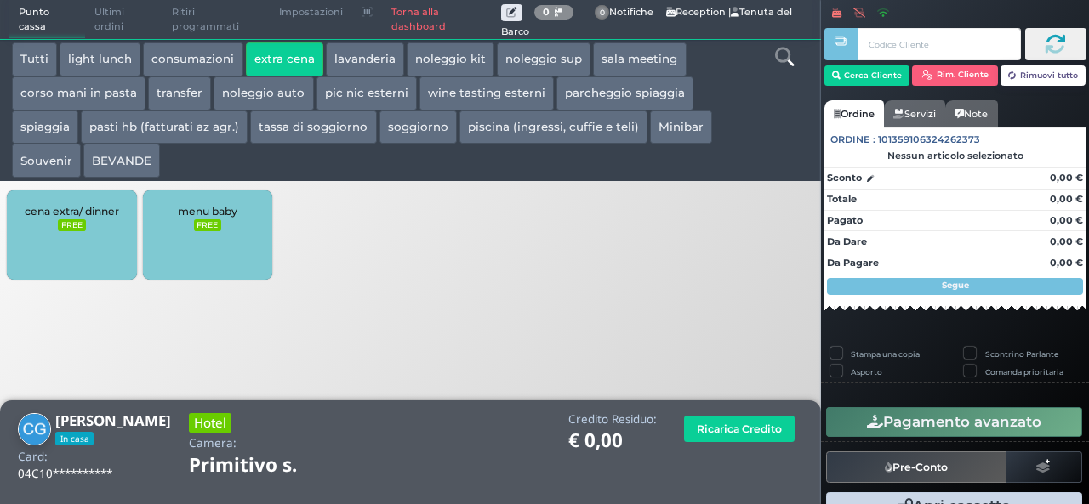
click at [63, 237] on div "cena extra/ dinner FREE" at bounding box center [71, 235] width 129 height 89
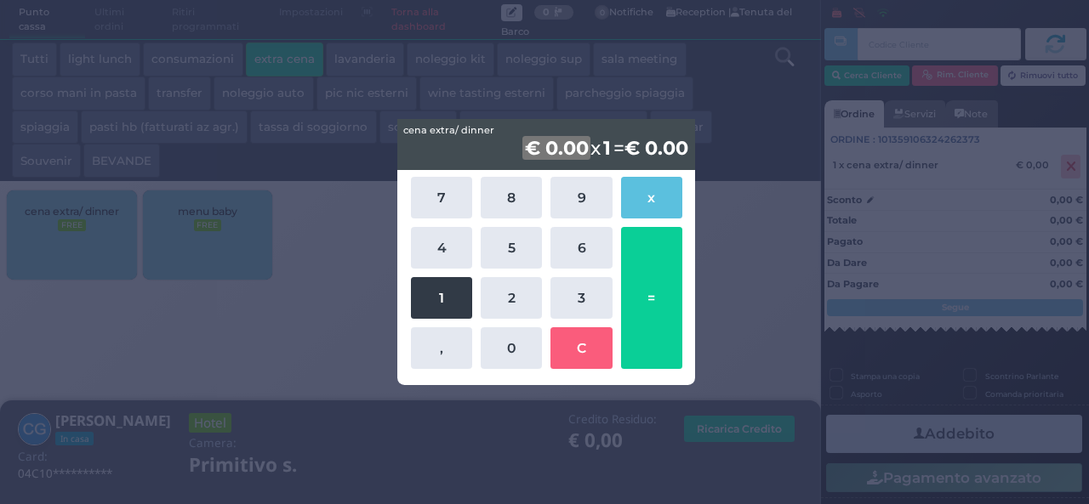
click at [435, 309] on button "1" at bounding box center [441, 298] width 61 height 42
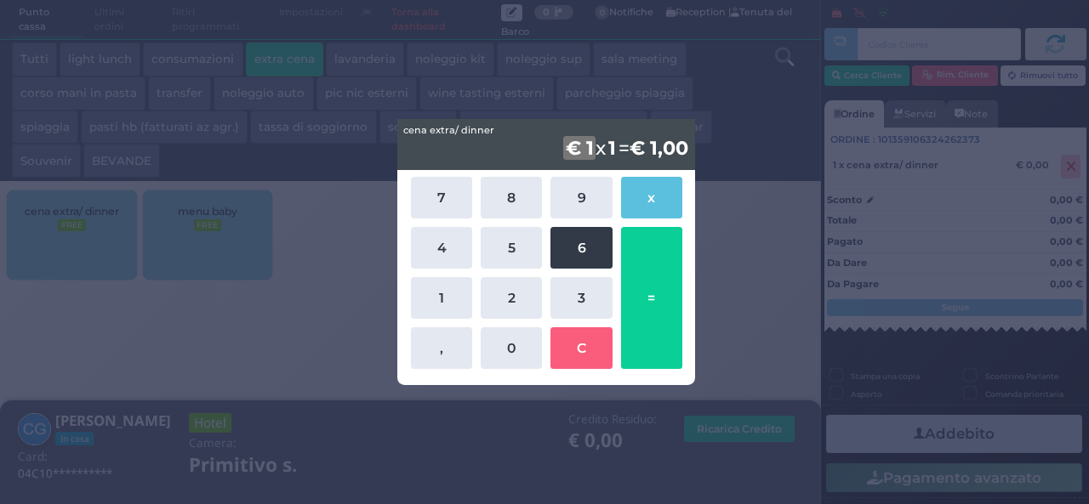
click at [590, 242] on button "6" at bounding box center [580, 248] width 61 height 42
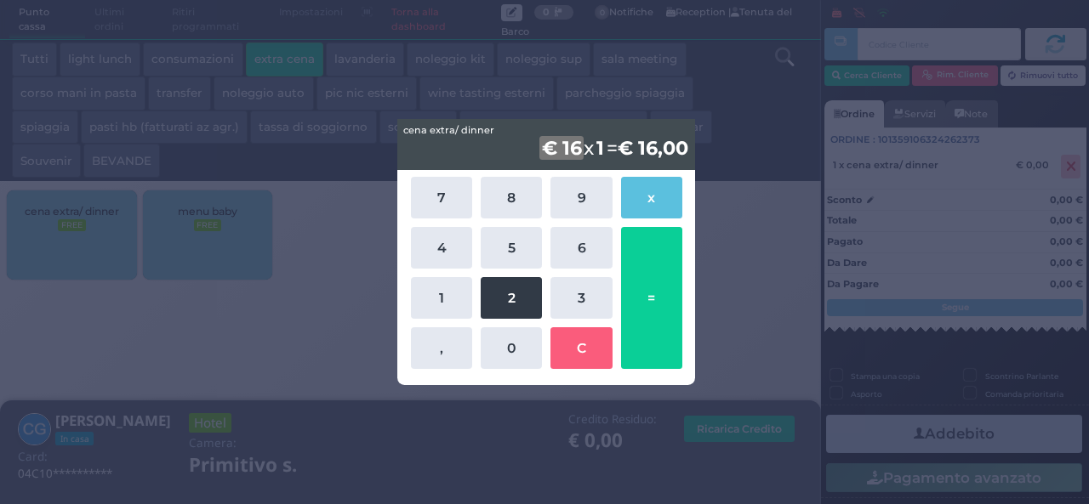
click at [515, 297] on button "2" at bounding box center [511, 298] width 61 height 42
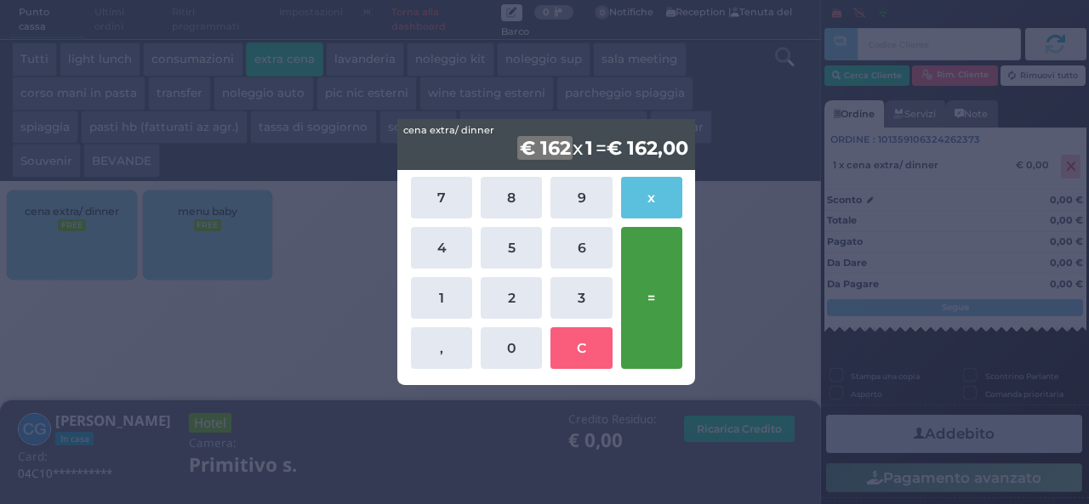
click at [660, 282] on button "=" at bounding box center [651, 298] width 61 height 142
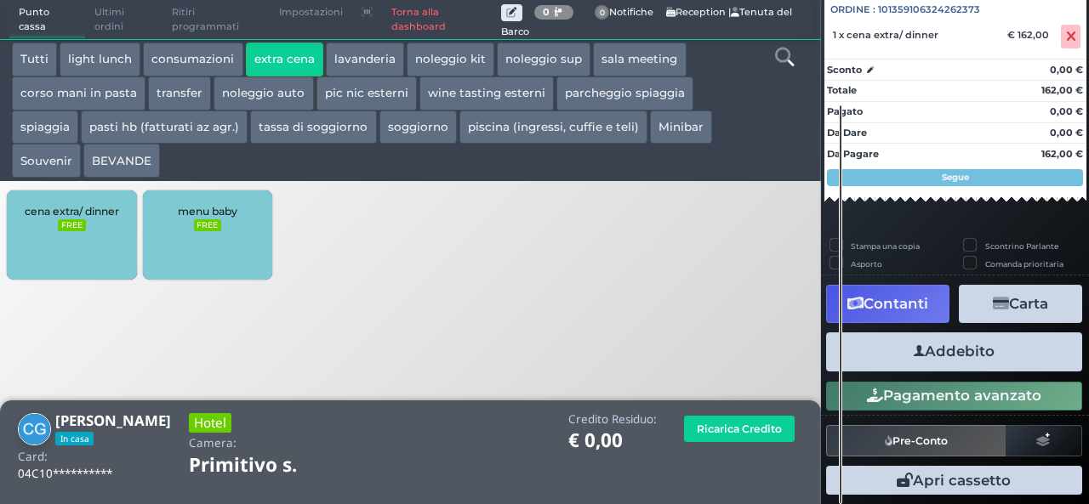
scroll to position [188, 0]
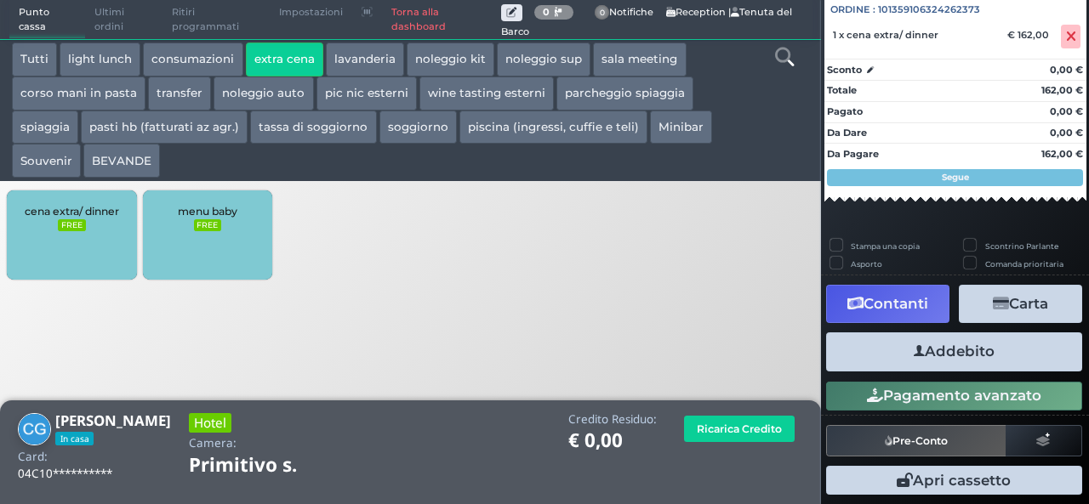
click at [957, 353] on button "Addebito" at bounding box center [954, 352] width 256 height 38
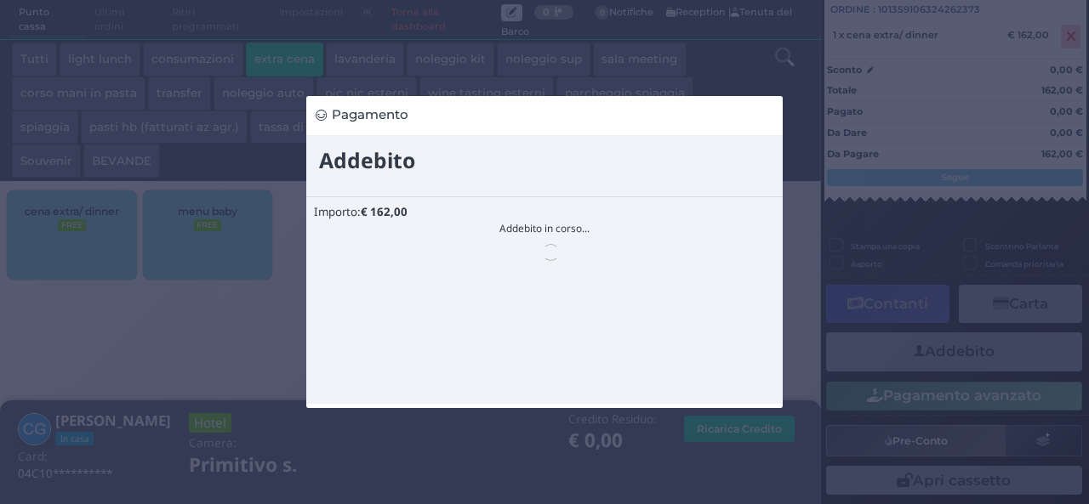
scroll to position [0, 0]
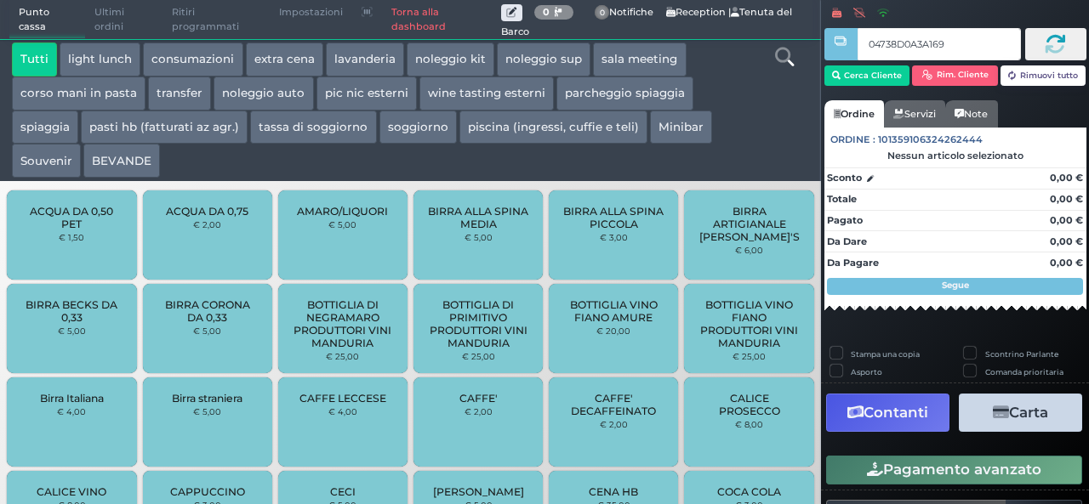
type input "04738D0A3A1695"
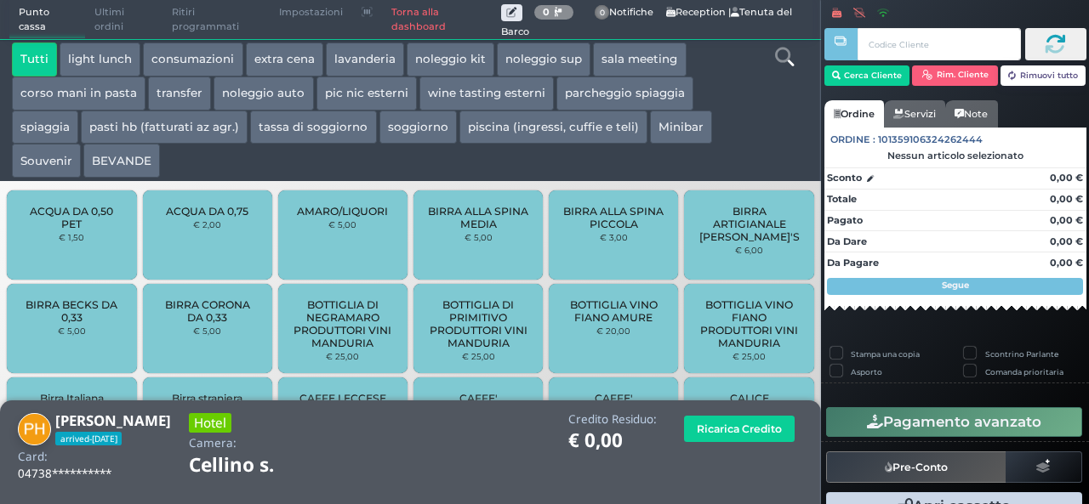
click at [271, 60] on button "extra cena" at bounding box center [284, 60] width 77 height 34
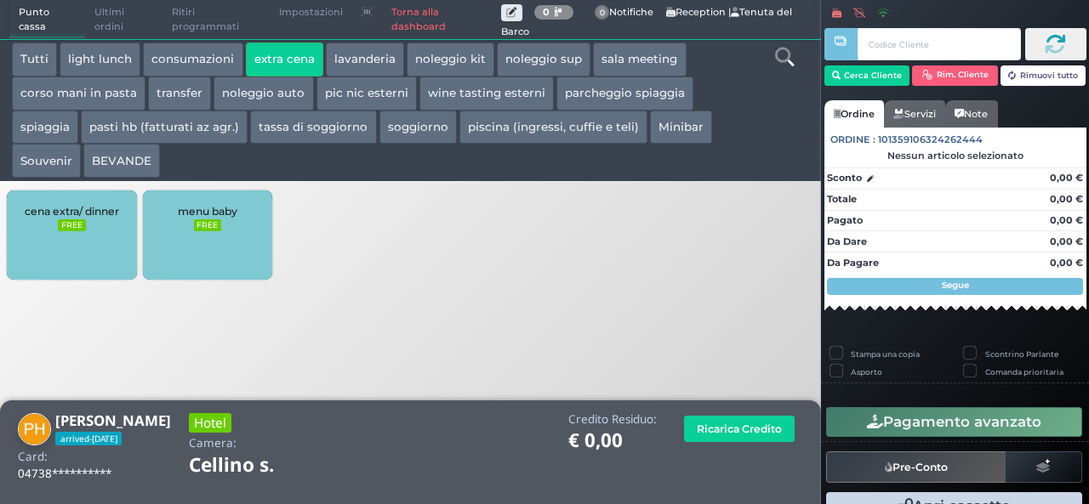
click at [86, 235] on div "cena extra/ dinner FREE" at bounding box center [71, 235] width 129 height 89
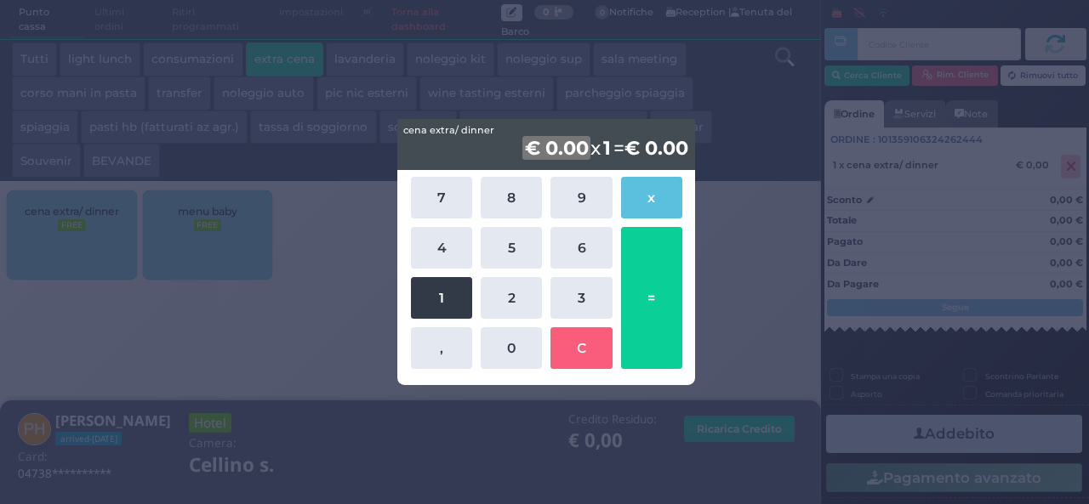
click at [430, 301] on button "1" at bounding box center [441, 298] width 61 height 42
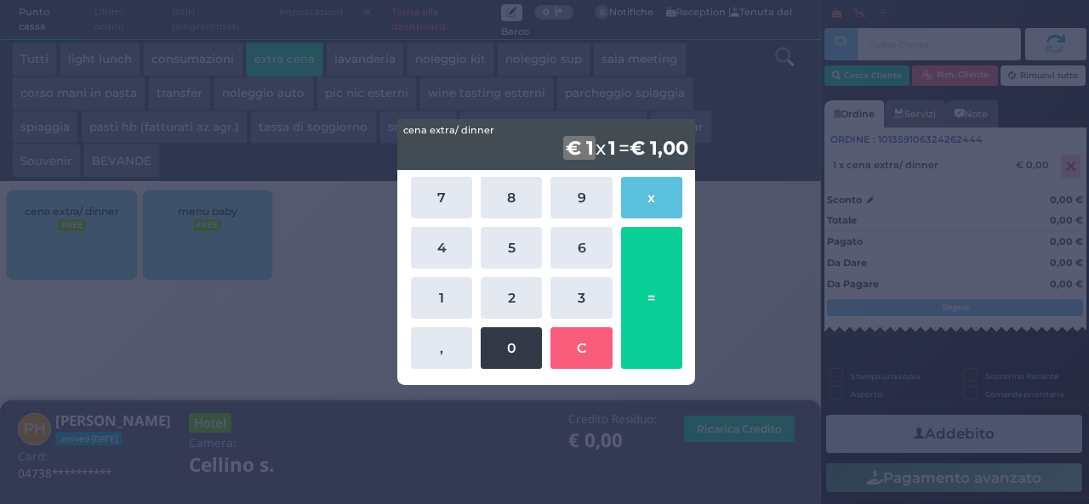
click at [532, 350] on button "0" at bounding box center [511, 348] width 61 height 42
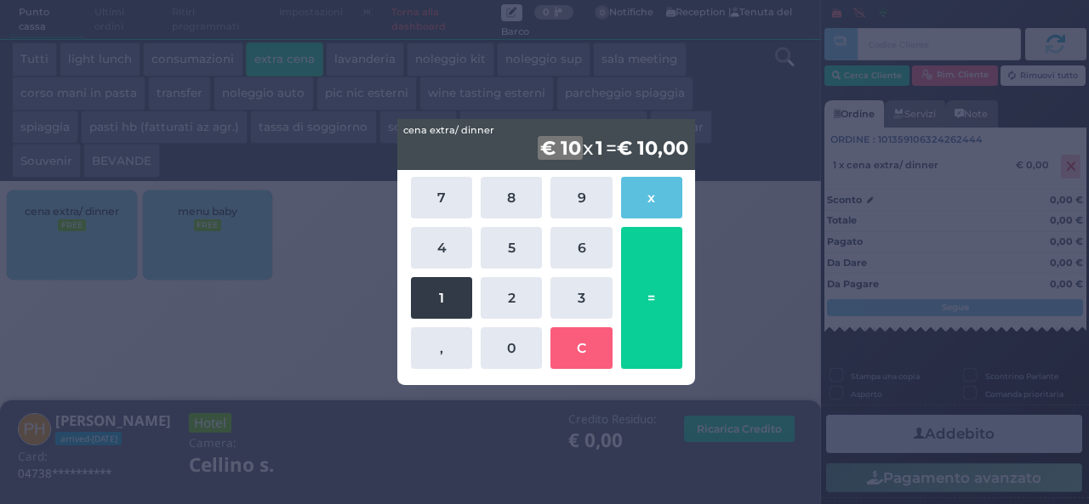
click at [444, 293] on button "1" at bounding box center [441, 298] width 61 height 42
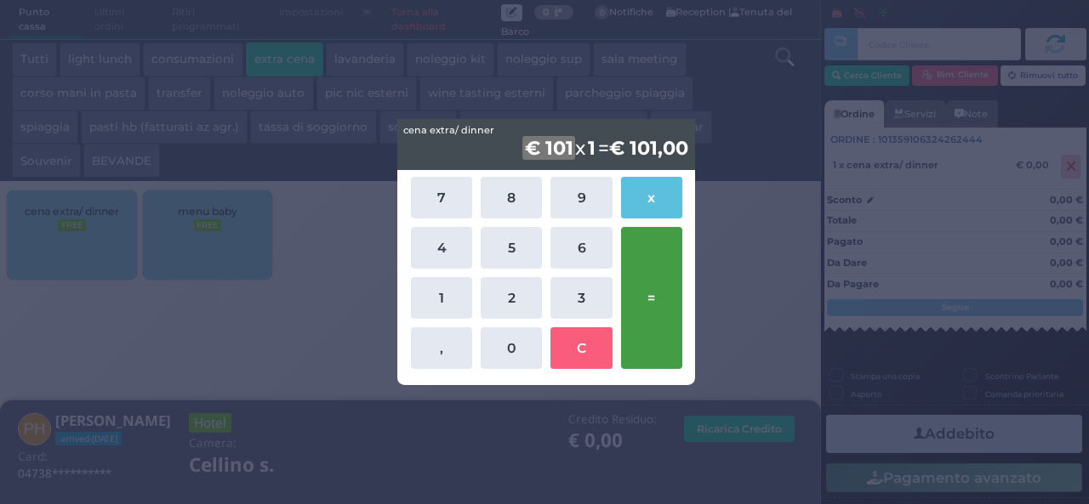
click at [660, 294] on button "=" at bounding box center [651, 298] width 61 height 142
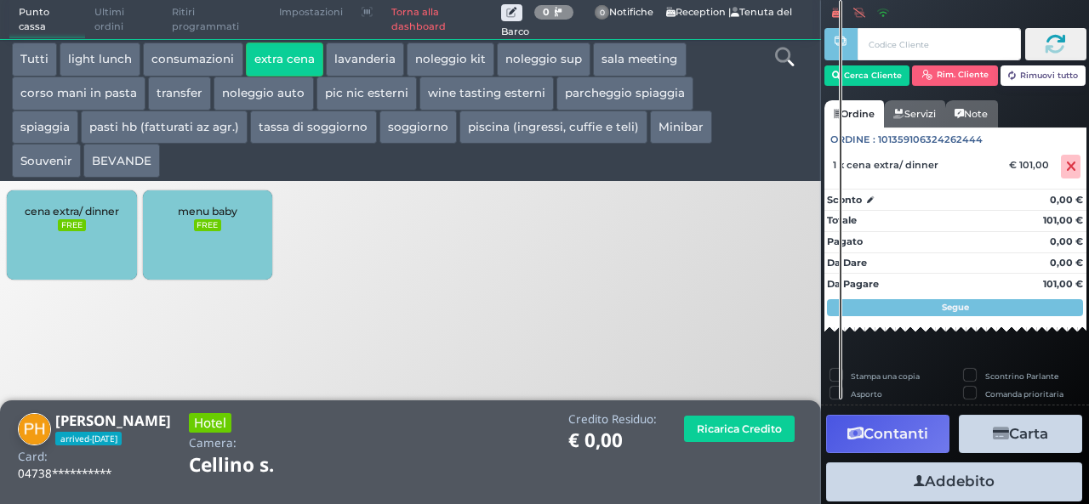
scroll to position [188, 0]
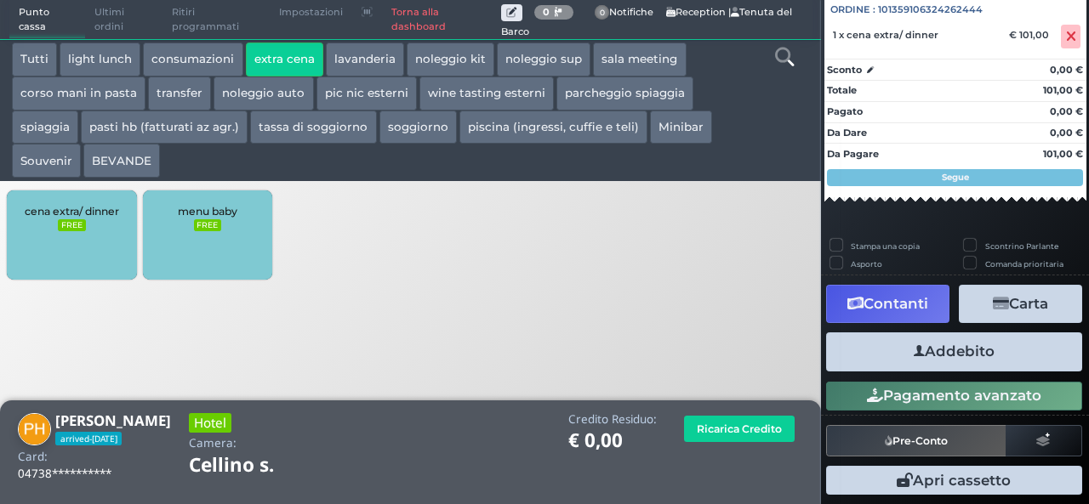
click at [948, 354] on button "Addebito" at bounding box center [954, 352] width 256 height 38
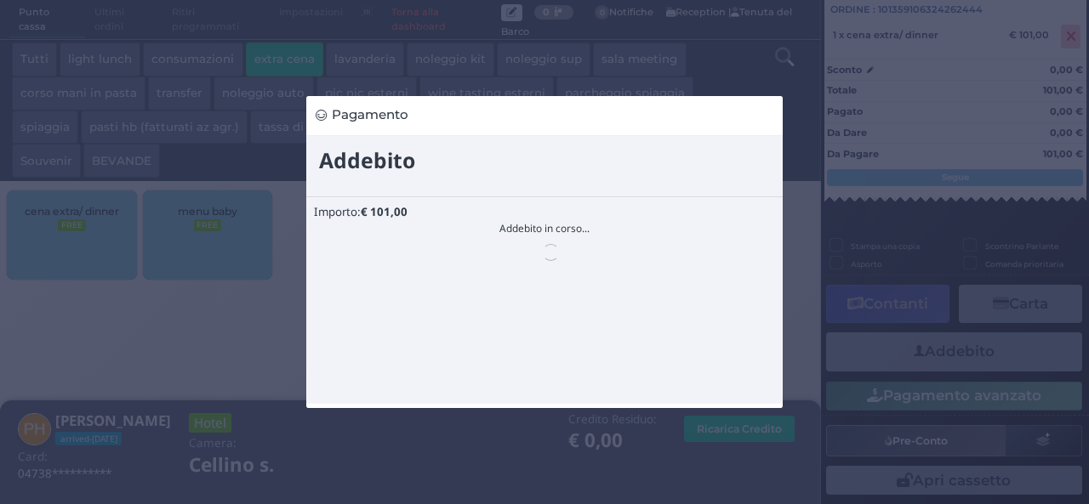
scroll to position [0, 0]
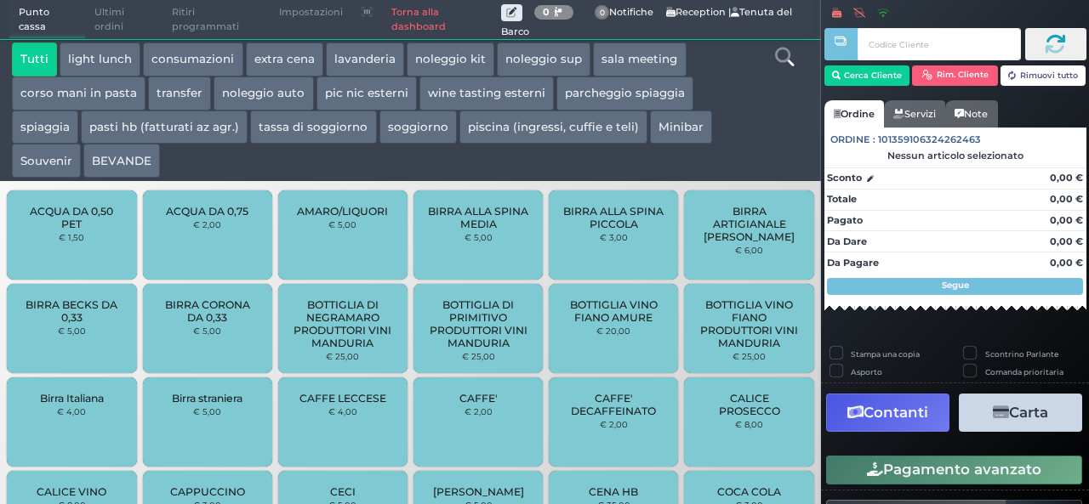
click at [284, 68] on button "extra cena" at bounding box center [284, 60] width 77 height 34
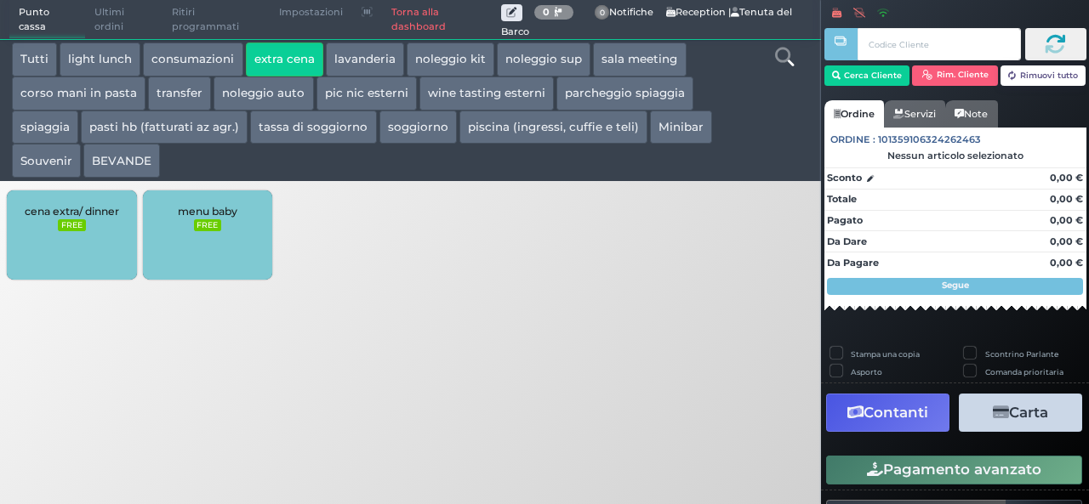
click at [689, 281] on div "cena extra/ dinner FREE menu baby FREE" at bounding box center [410, 237] width 821 height 102
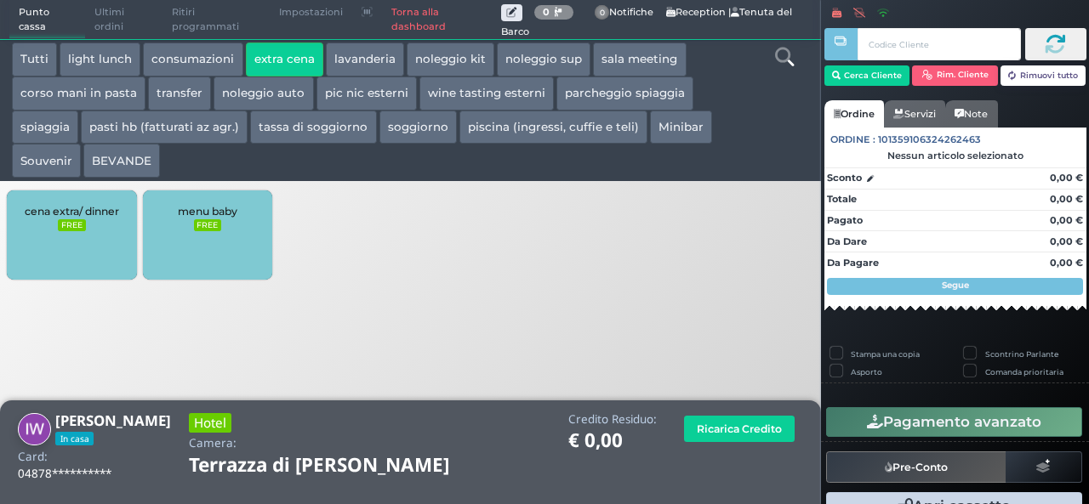
click at [26, 264] on div "cena extra/ dinner FREE" at bounding box center [71, 235] width 129 height 89
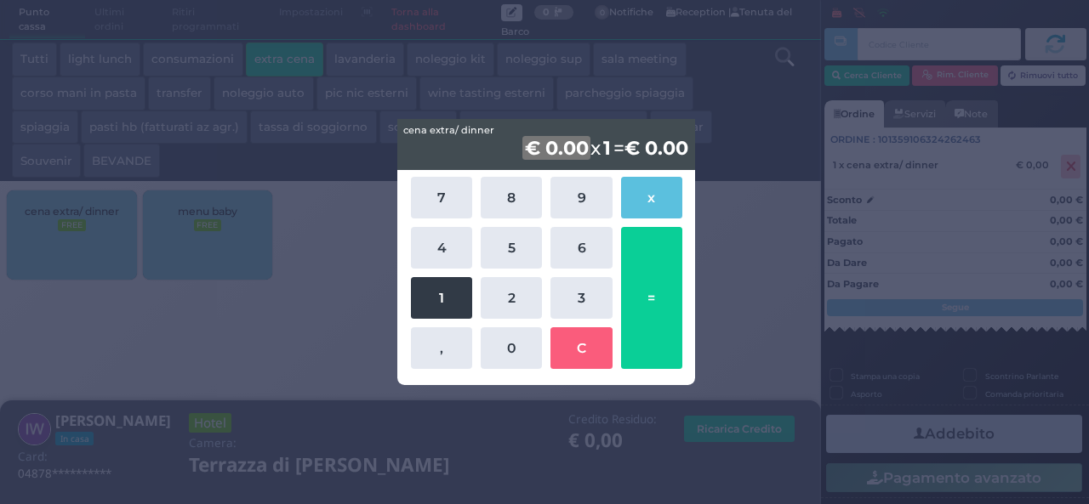
click at [438, 302] on button "1" at bounding box center [441, 298] width 61 height 42
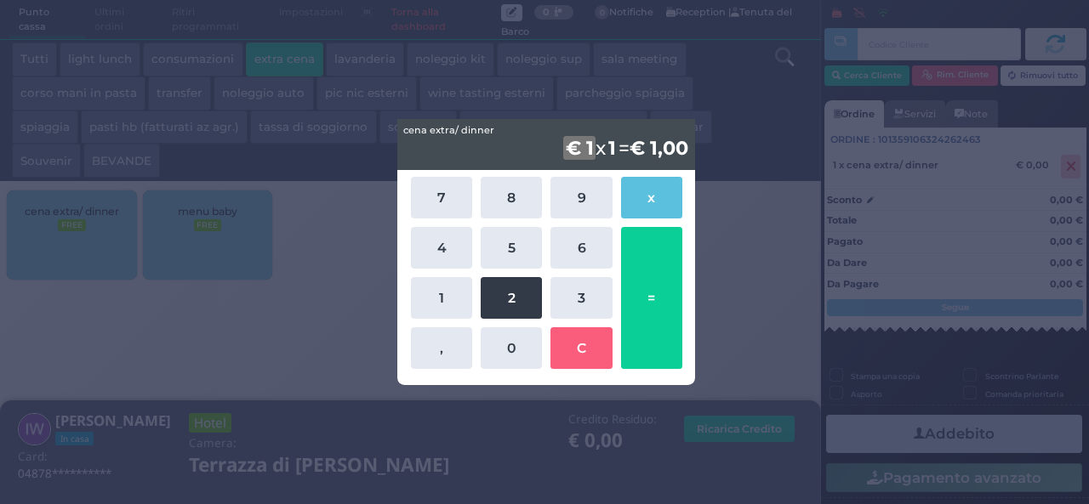
click at [507, 308] on button "2" at bounding box center [511, 298] width 61 height 42
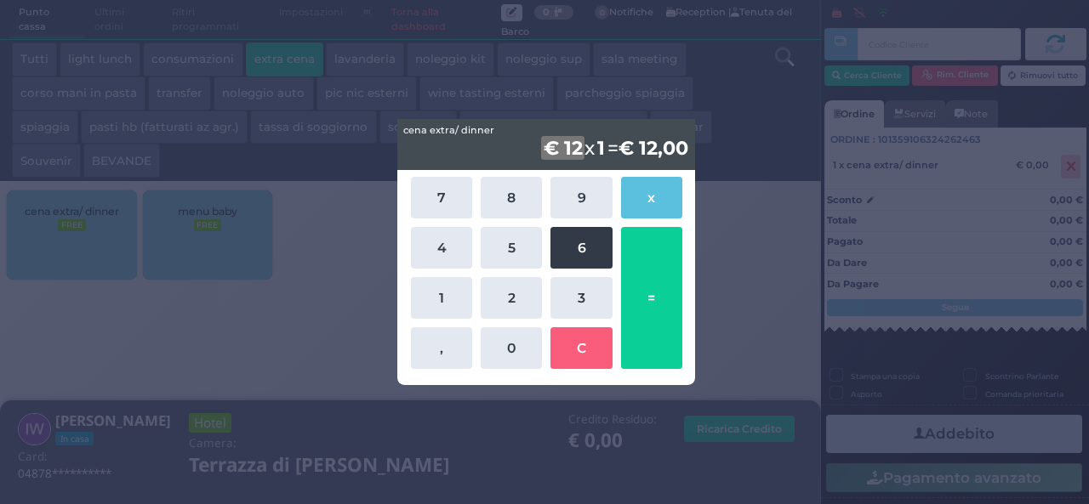
click at [599, 242] on button "6" at bounding box center [580, 248] width 61 height 42
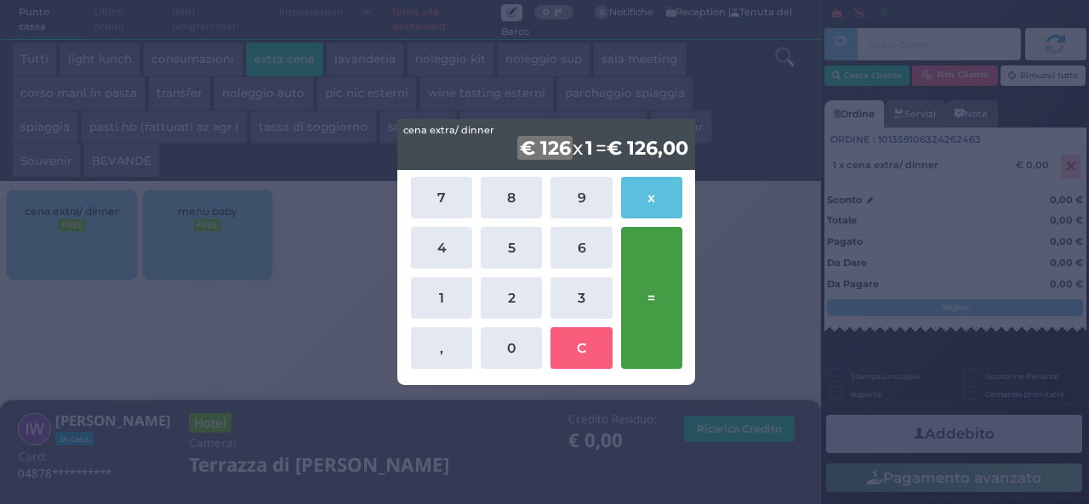
click at [651, 316] on button "=" at bounding box center [651, 298] width 61 height 142
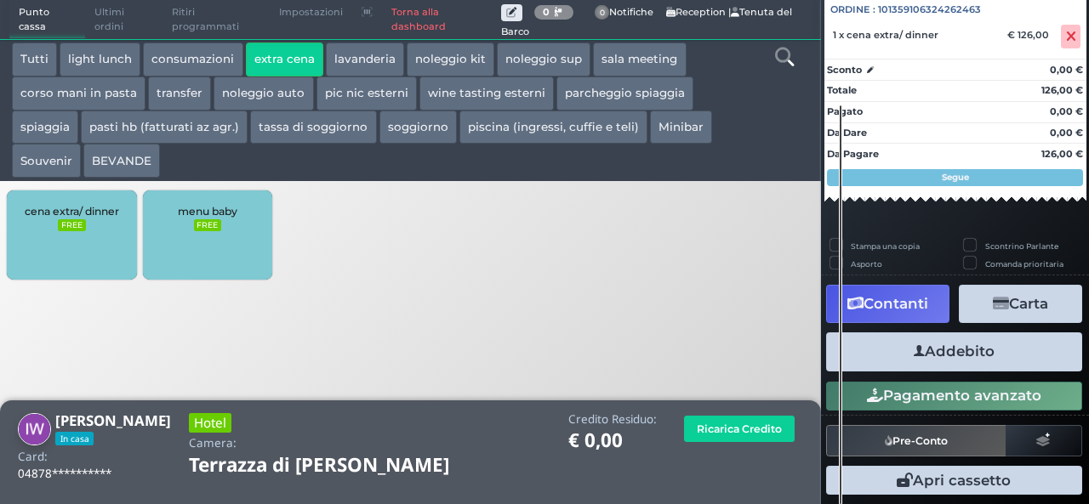
scroll to position [188, 0]
click at [966, 356] on button "Addebito" at bounding box center [954, 352] width 256 height 38
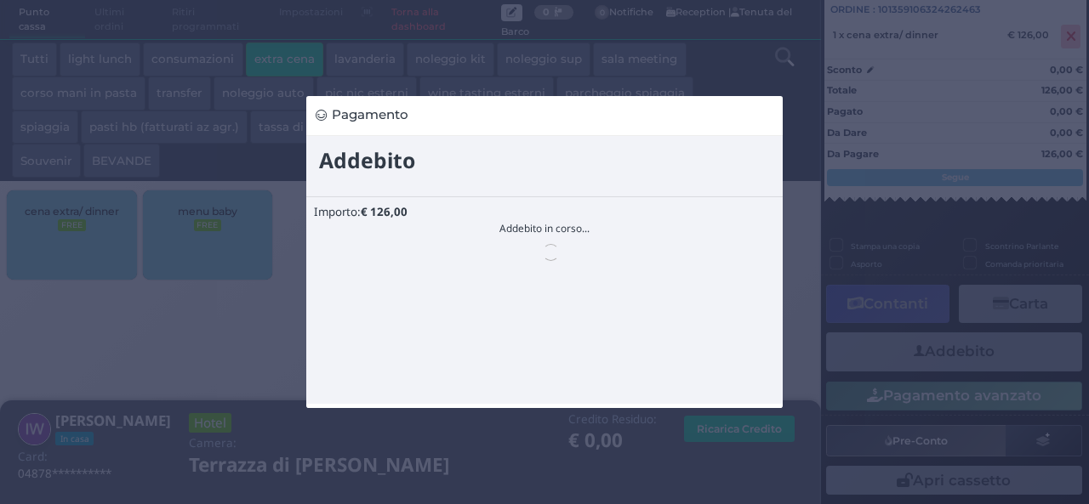
scroll to position [0, 0]
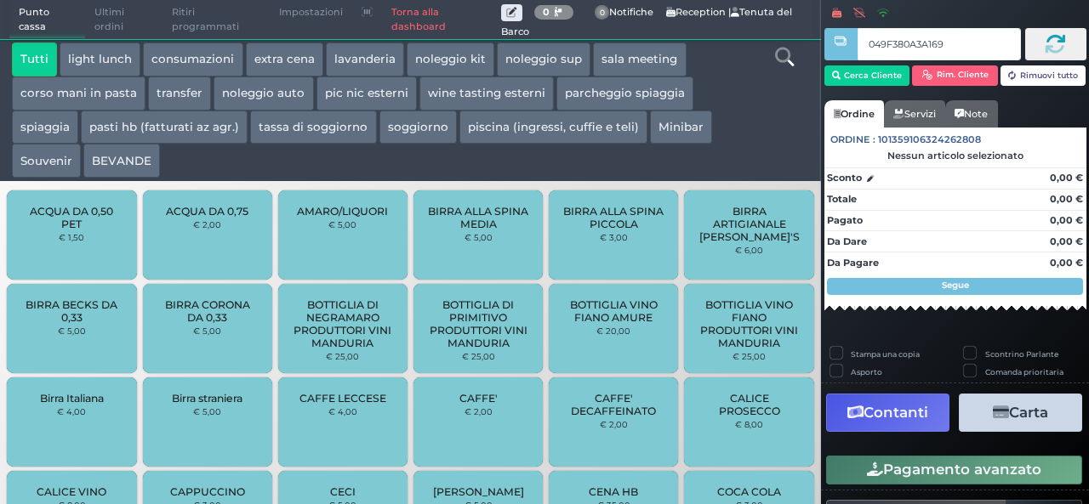
type input "049F380A3A1691"
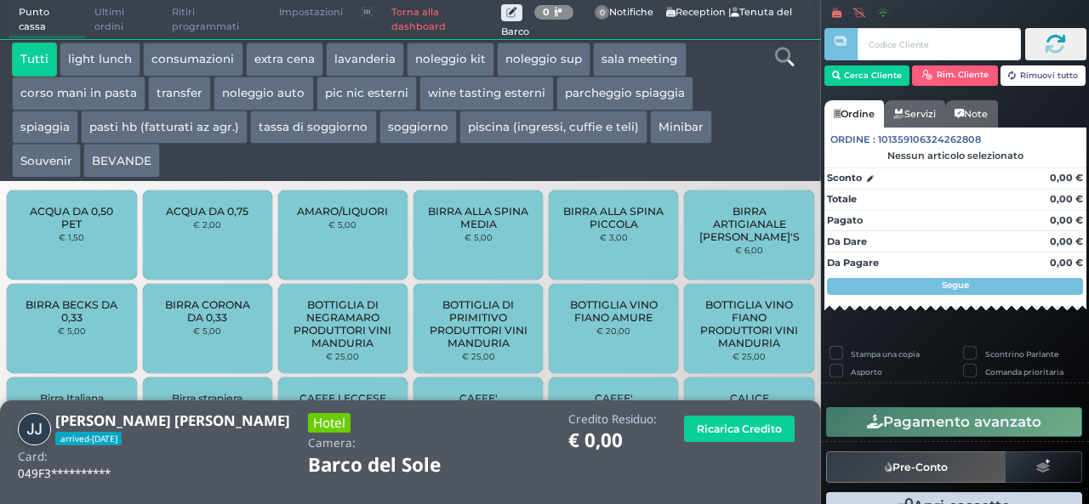
click at [257, 67] on button "extra cena" at bounding box center [284, 60] width 77 height 34
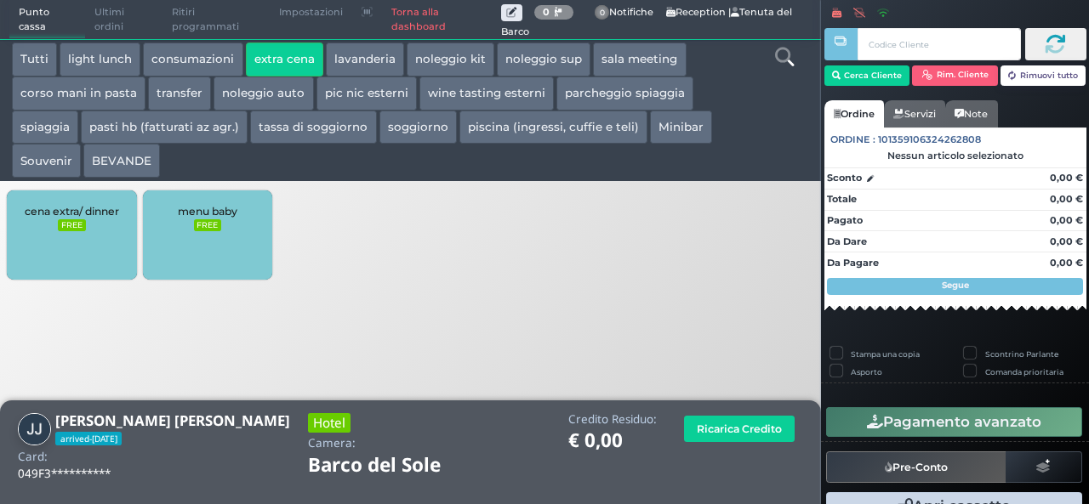
click at [75, 236] on div "cena extra/ dinner FREE" at bounding box center [71, 235] width 129 height 89
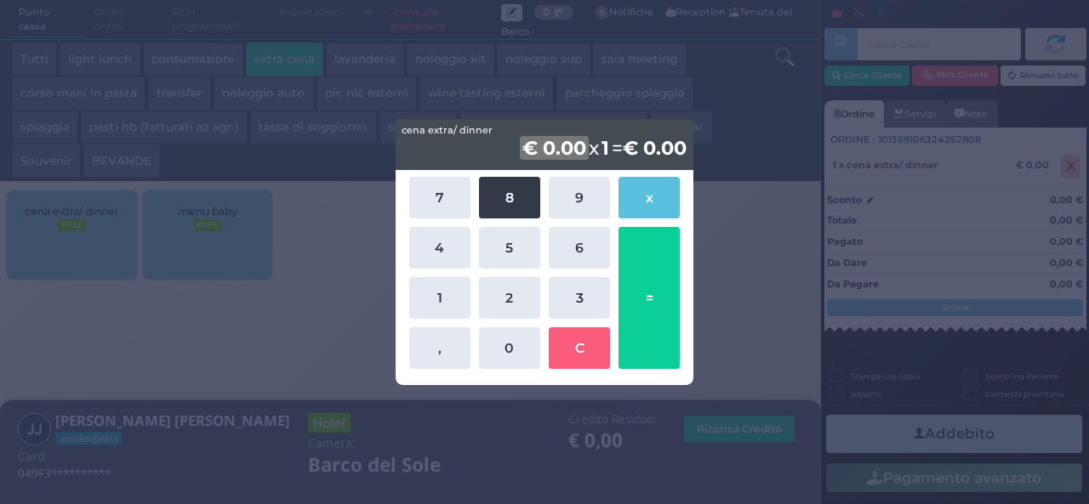
click at [502, 205] on button "8" at bounding box center [509, 198] width 61 height 42
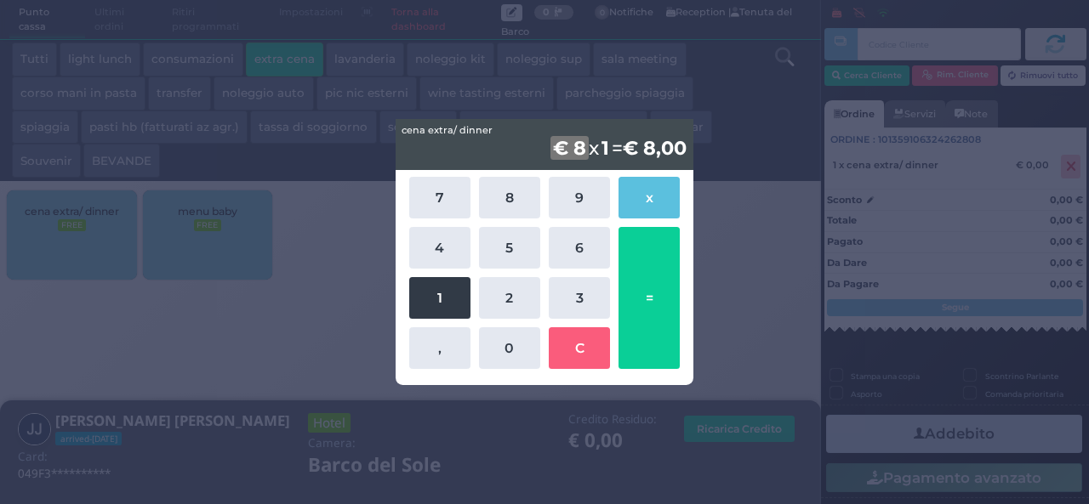
click at [435, 310] on button "1" at bounding box center [439, 298] width 61 height 42
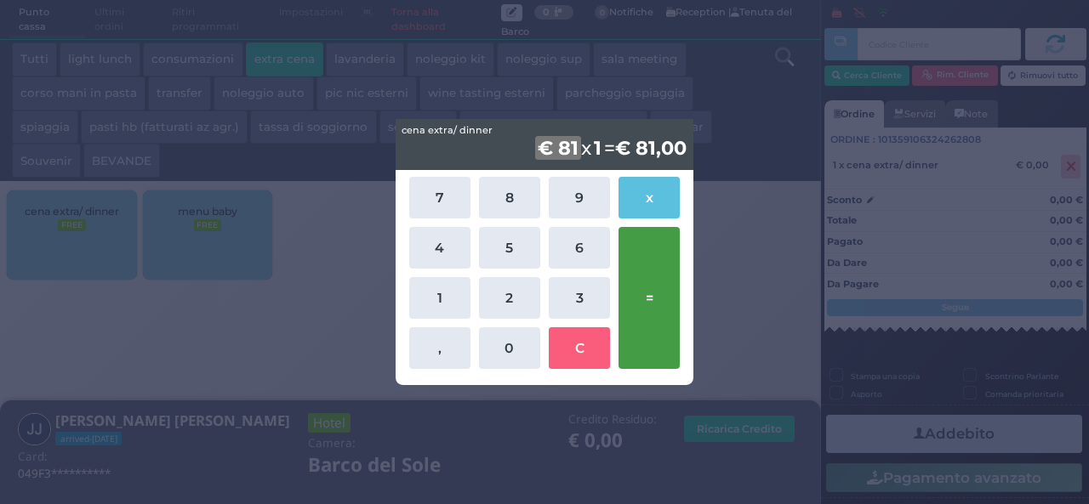
click at [649, 346] on button "=" at bounding box center [648, 298] width 61 height 142
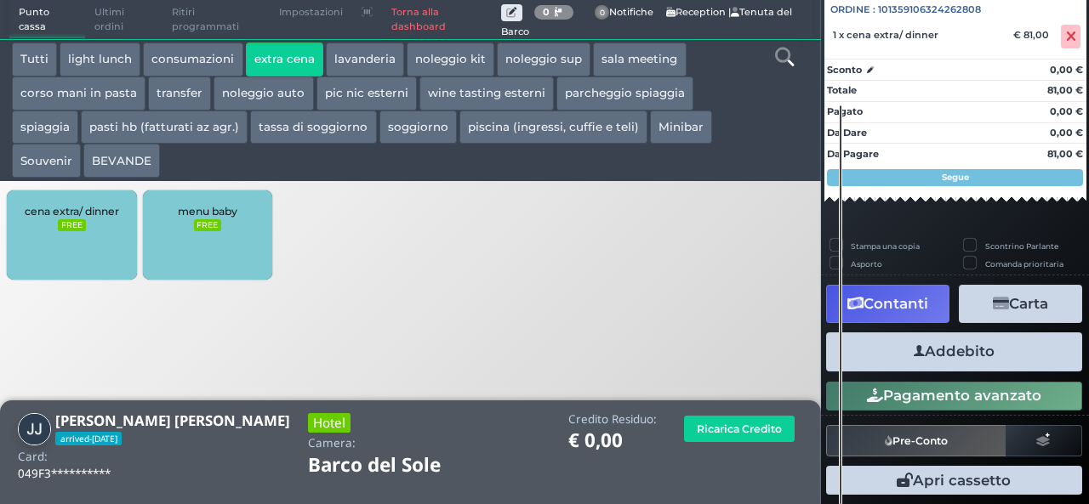
scroll to position [188, 0]
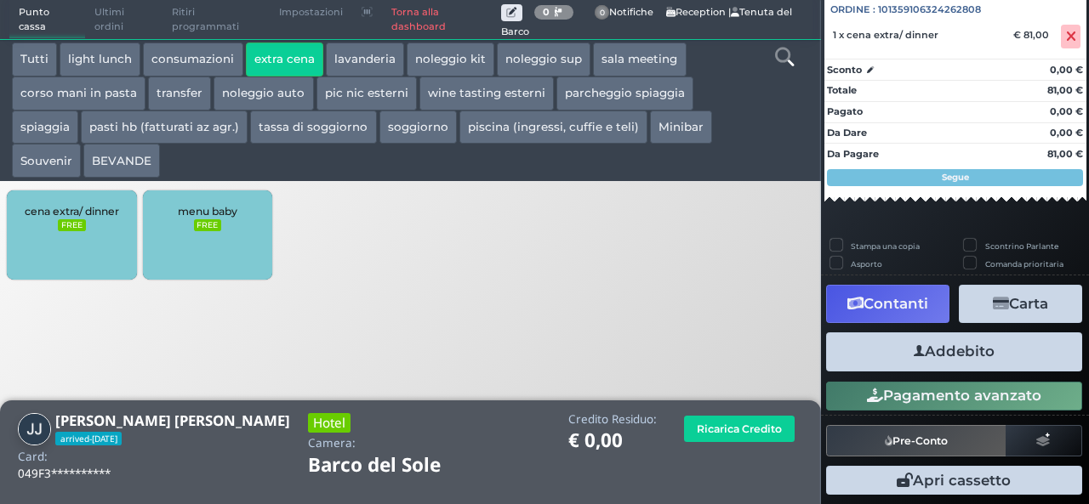
click at [973, 358] on button "Addebito" at bounding box center [954, 352] width 256 height 38
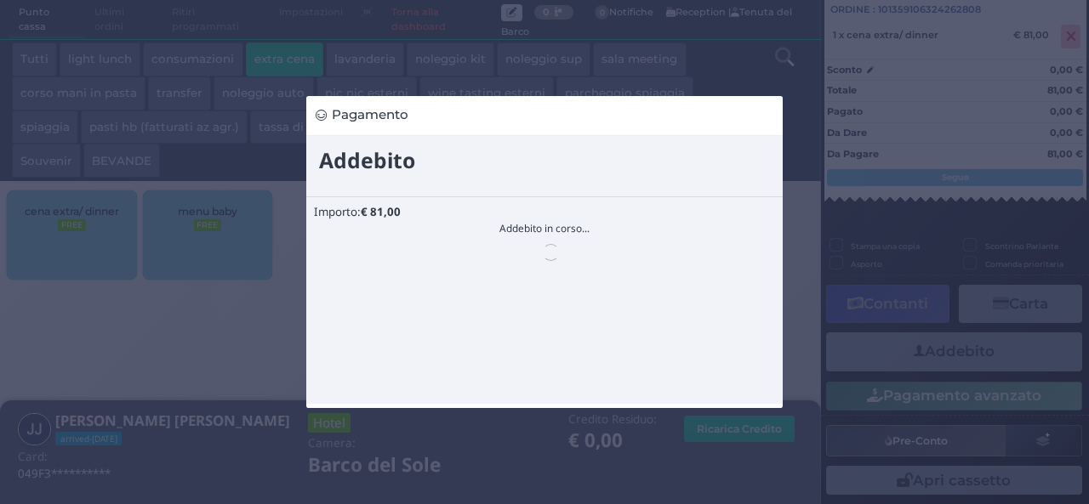
scroll to position [0, 0]
